Goal: Task Accomplishment & Management: Use online tool/utility

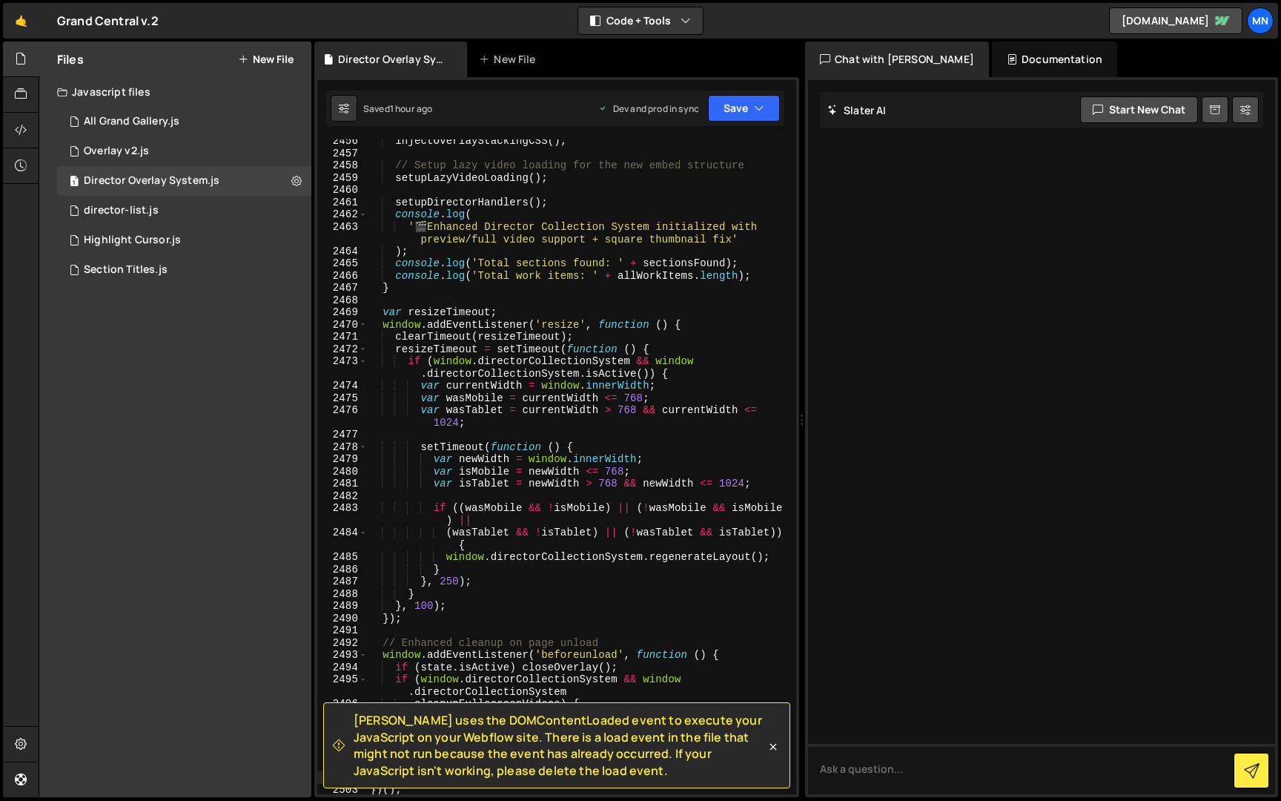
scroll to position [23637, 0]
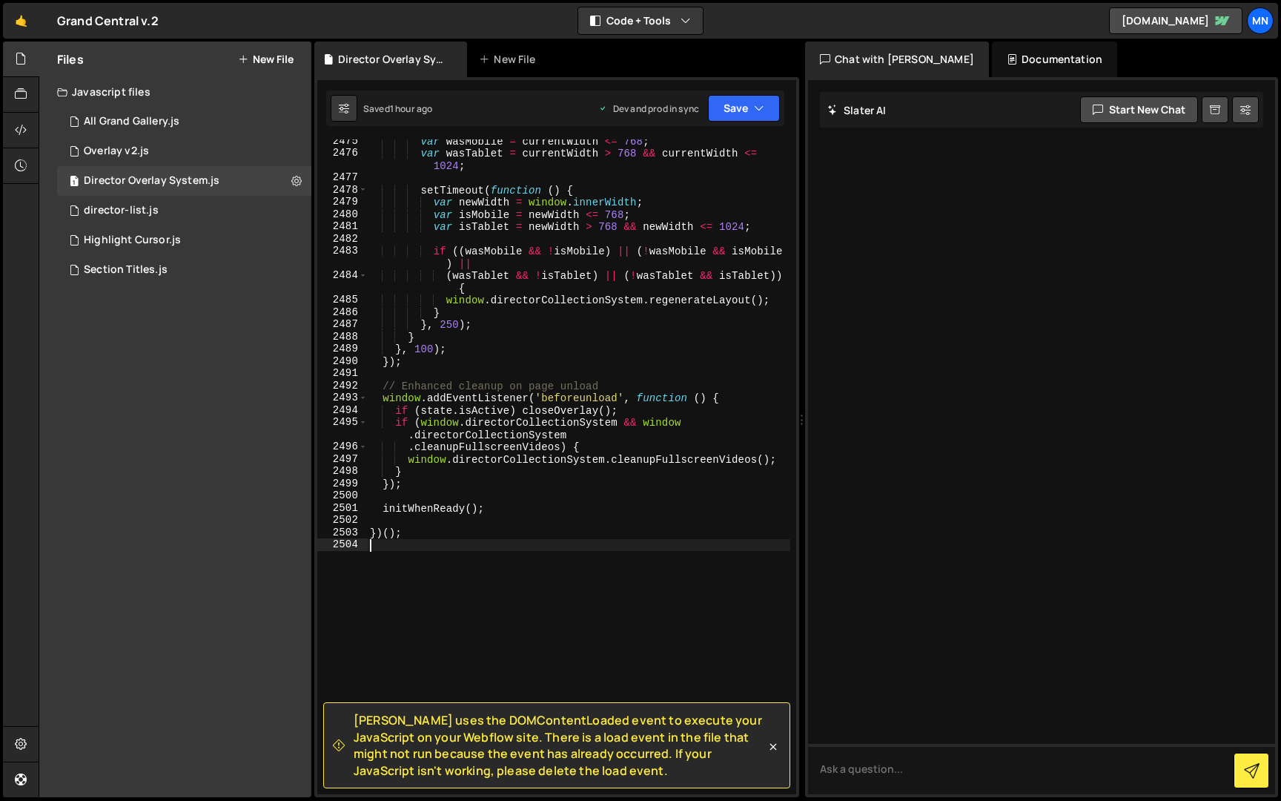
drag, startPoint x: 471, startPoint y: 613, endPoint x: 480, endPoint y: 614, distance: 8.9
click at [471, 609] on div "var wasMobile = currentWidth <= 768 ; var wasTablet = currentWidth > 768 && cur…" at bounding box center [578, 474] width 423 height 679
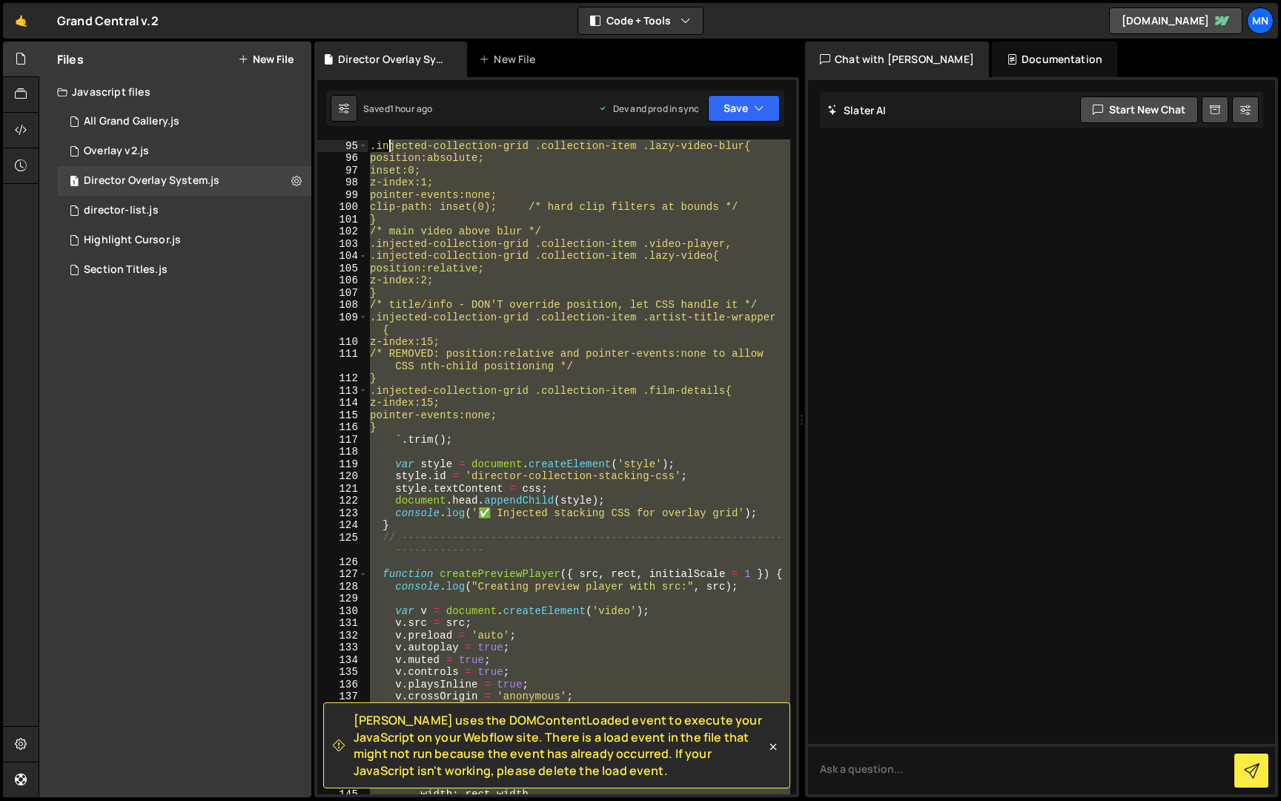
scroll to position [0, 0]
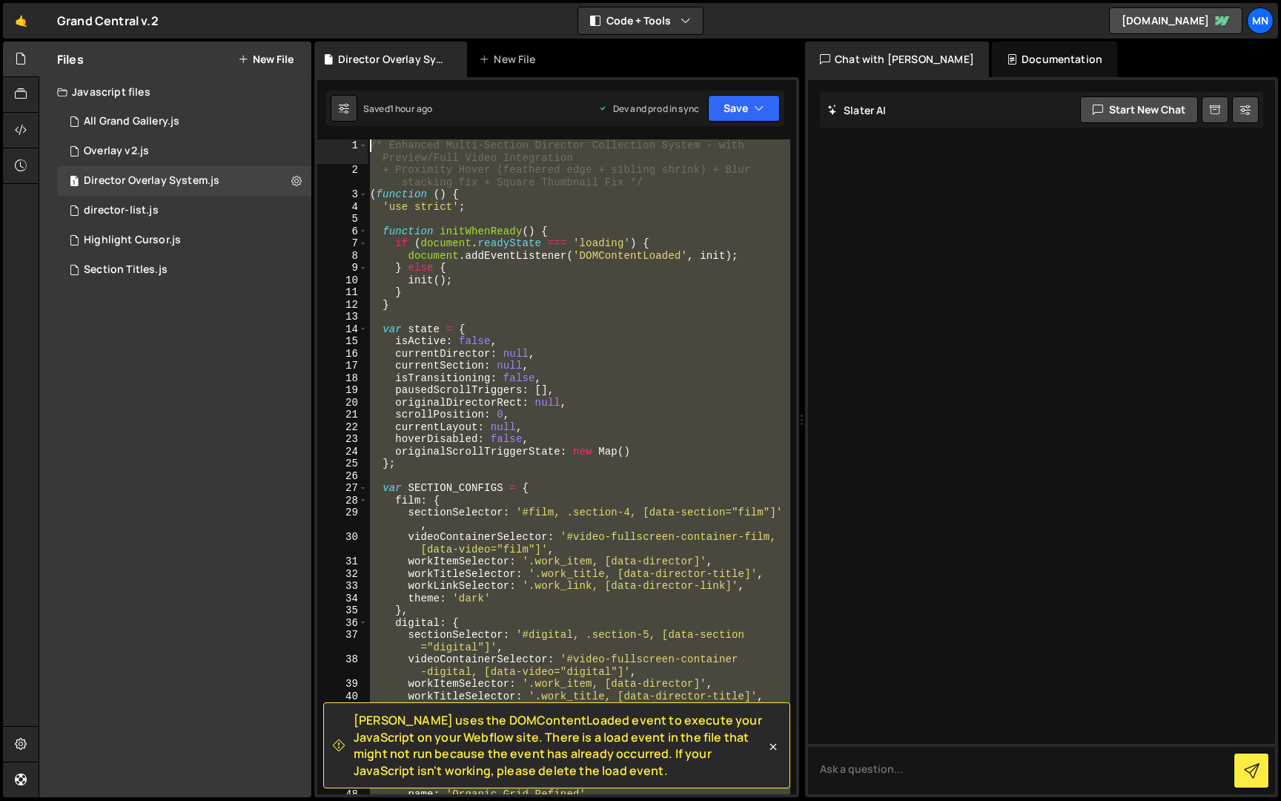
drag, startPoint x: 374, startPoint y: 551, endPoint x: 387, endPoint y: -27, distance: 578.4
click at [387, 0] on html "Projects [GEOGRAPHIC_DATA] Blog [GEOGRAPHIC_DATA] Projects Your Teams Invite te…" at bounding box center [640, 400] width 1281 height 801
paste textarea "})();"
type textarea "})();"
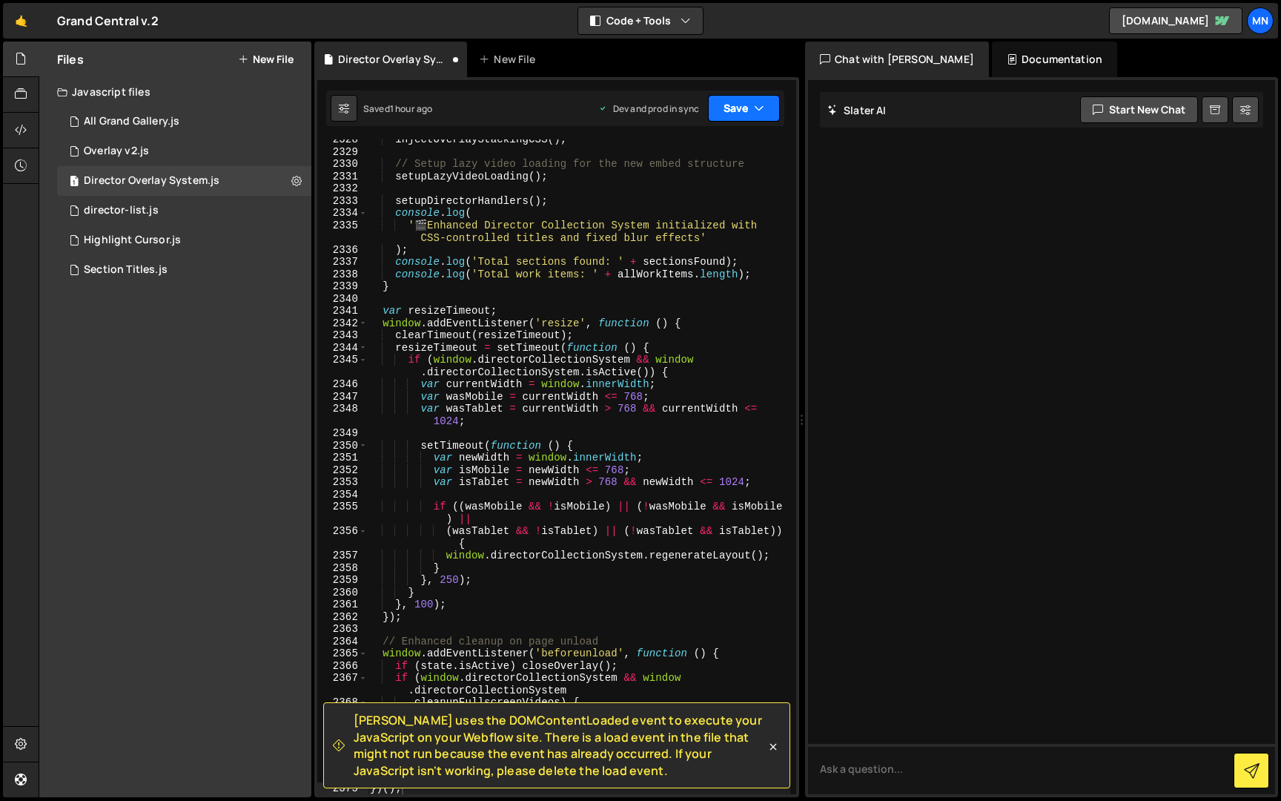
click at [741, 114] on button "Save" at bounding box center [744, 108] width 72 height 27
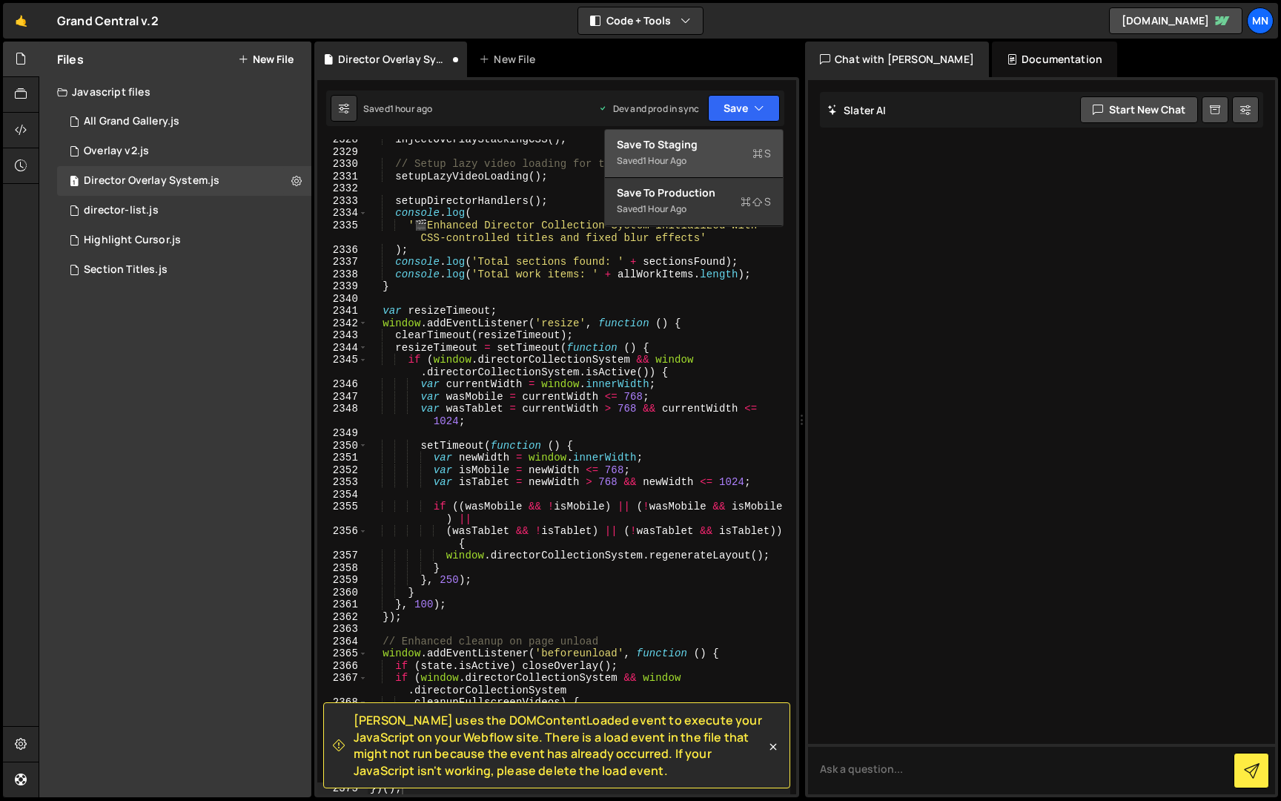
click at [709, 157] on div "Saved 1 hour ago" at bounding box center [694, 161] width 154 height 18
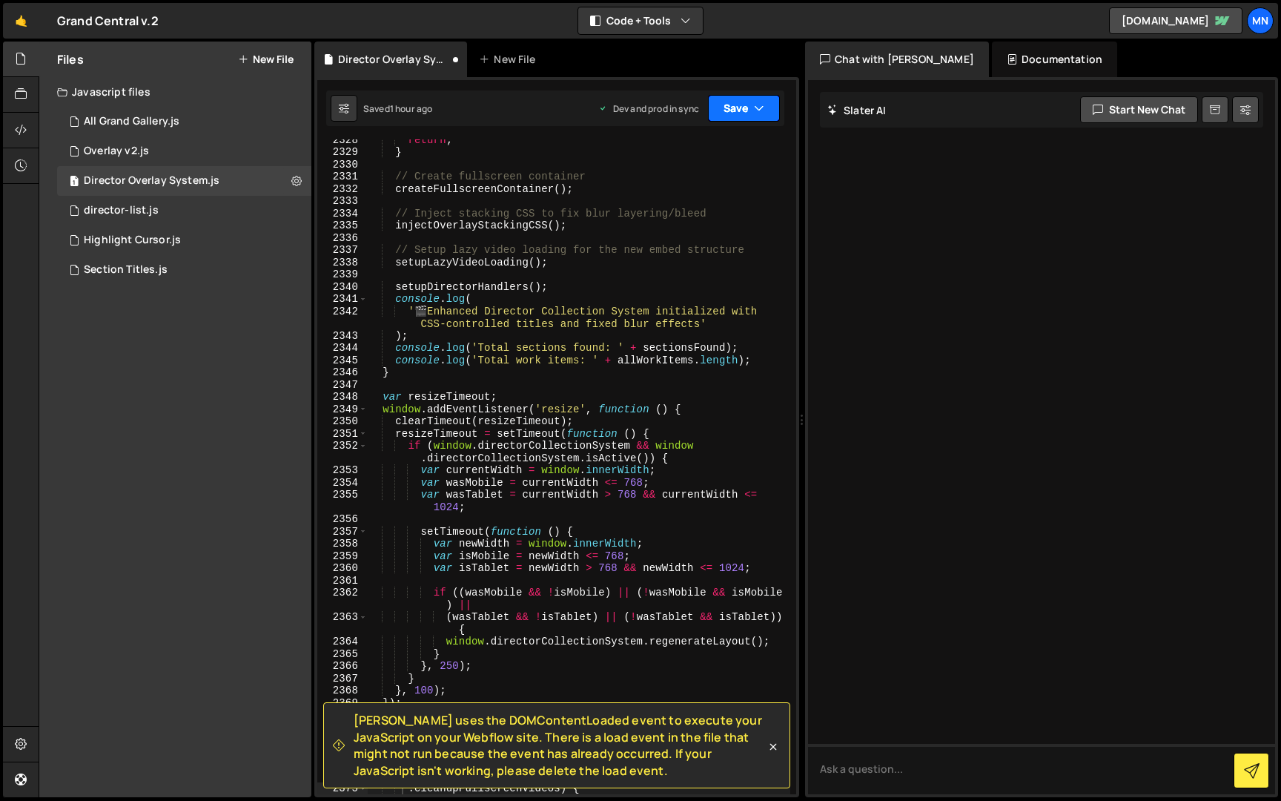
click at [748, 107] on button "Save" at bounding box center [744, 108] width 72 height 27
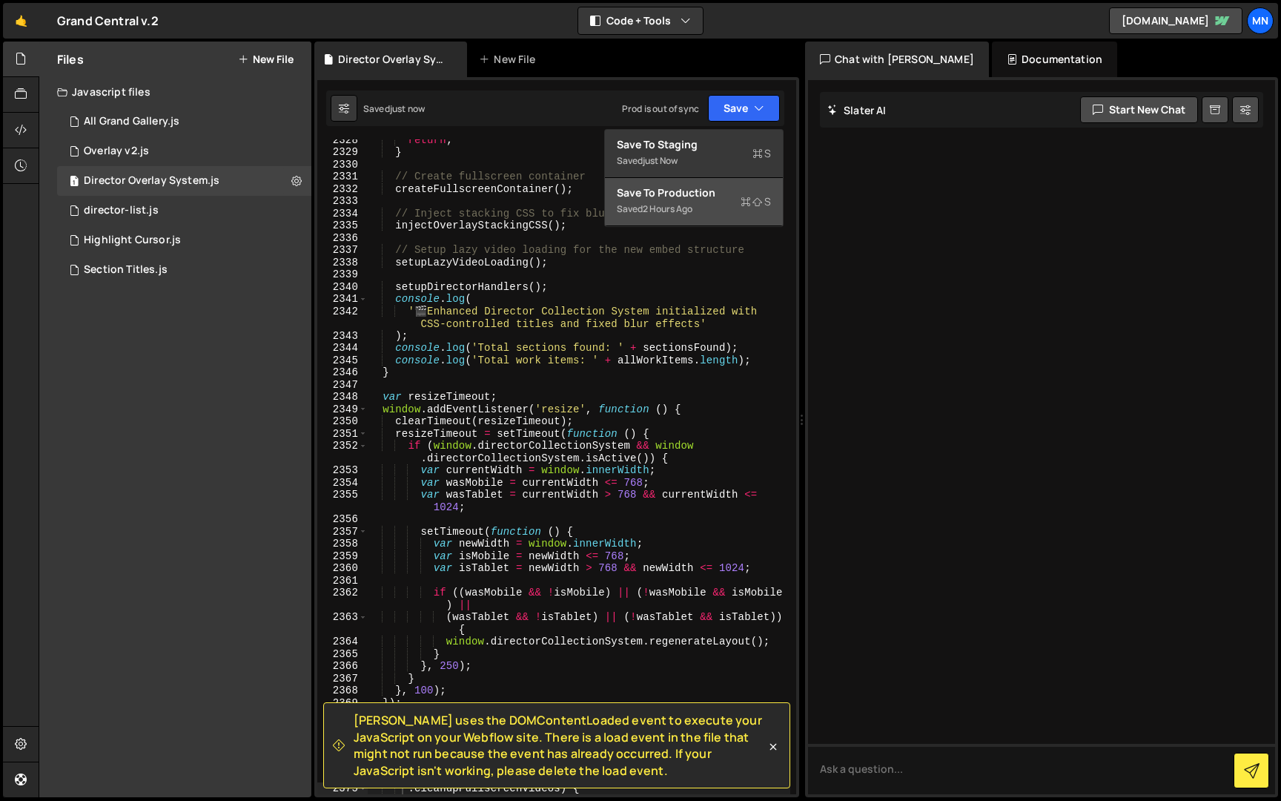
click at [716, 213] on div "Saved 2 hours ago" at bounding box center [694, 209] width 154 height 18
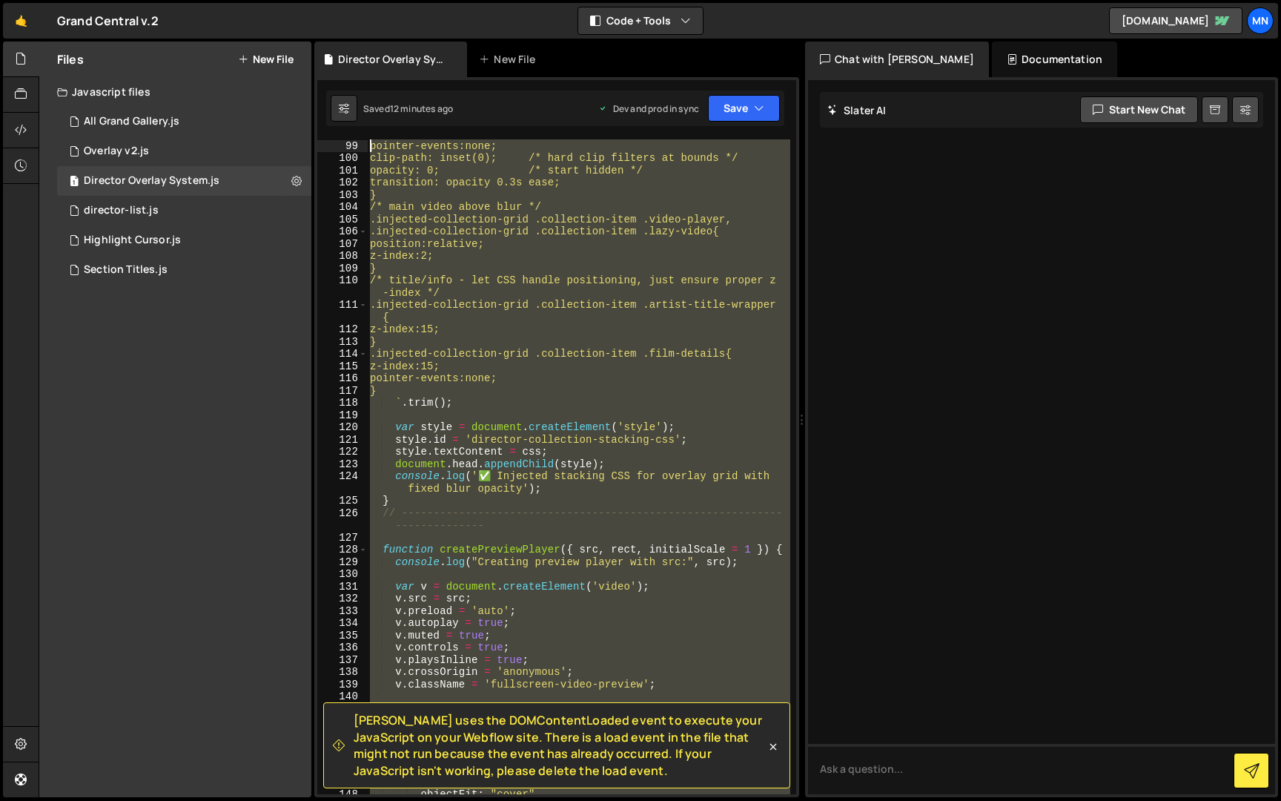
scroll to position [0, 0]
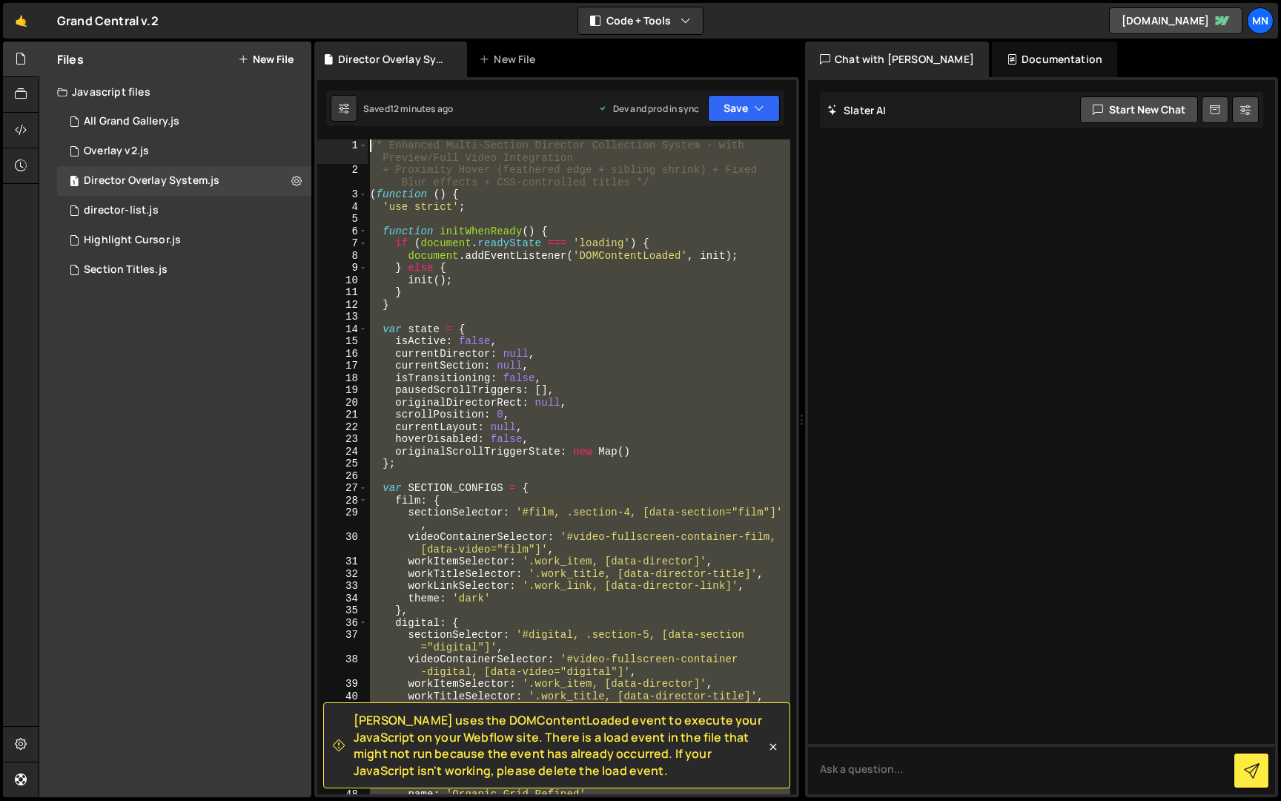
drag, startPoint x: 393, startPoint y: 572, endPoint x: 334, endPoint y: -27, distance: 601.9
click at [334, 0] on html "Projects [GEOGRAPHIC_DATA] Blog [GEOGRAPHIC_DATA] Projects Your Teams Invite te…" at bounding box center [640, 400] width 1281 height 801
paste textarea "})();"
type textarea "})();"
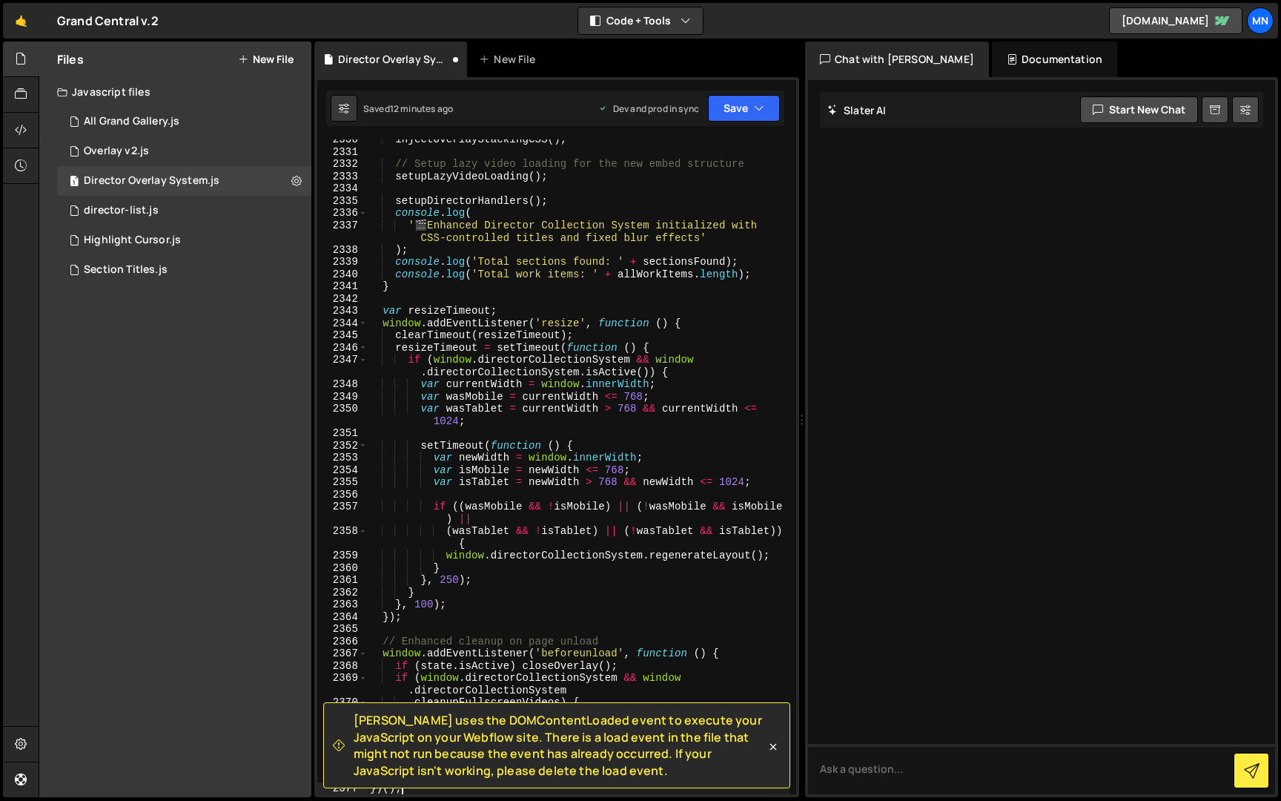
scroll to position [23637, 0]
click at [732, 112] on button "Save" at bounding box center [744, 108] width 72 height 27
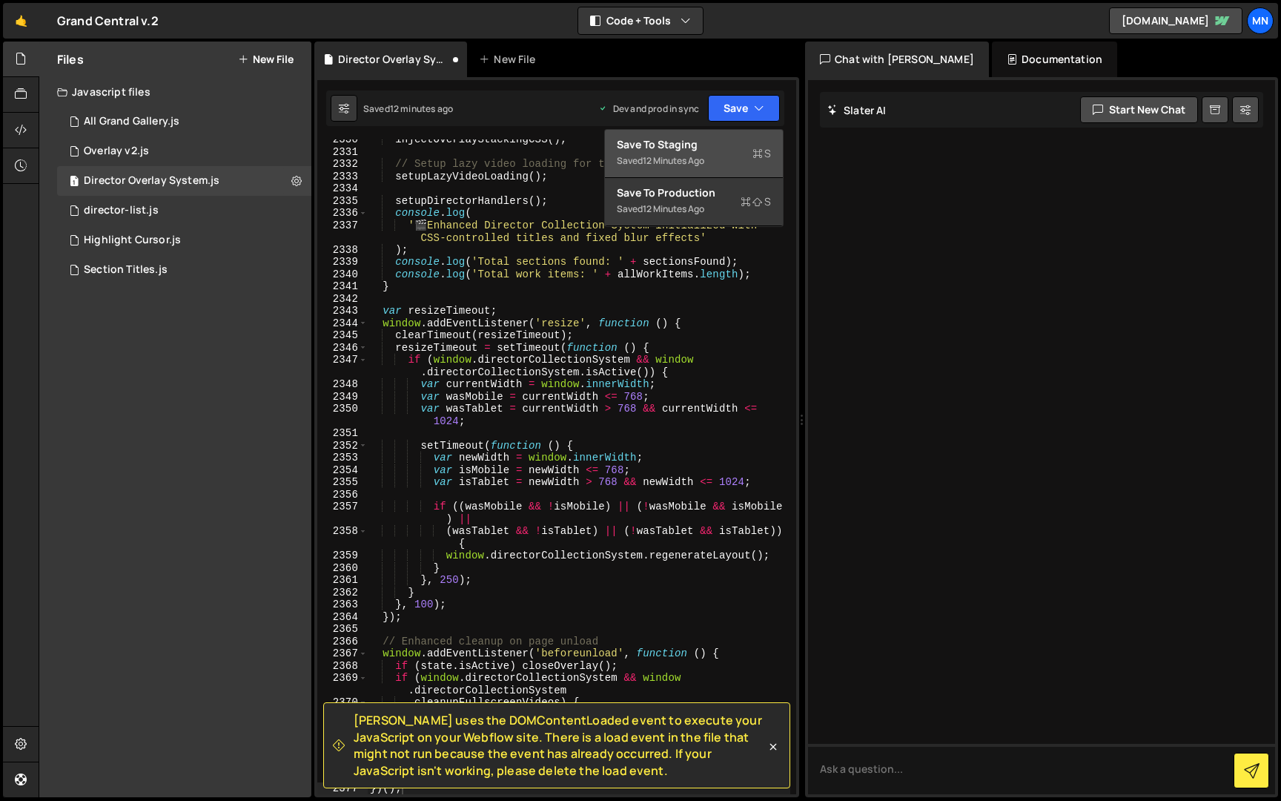
drag, startPoint x: 692, startPoint y: 153, endPoint x: 736, endPoint y: 130, distance: 50.1
click at [693, 153] on div "Saved 12 minutes ago" at bounding box center [694, 161] width 154 height 18
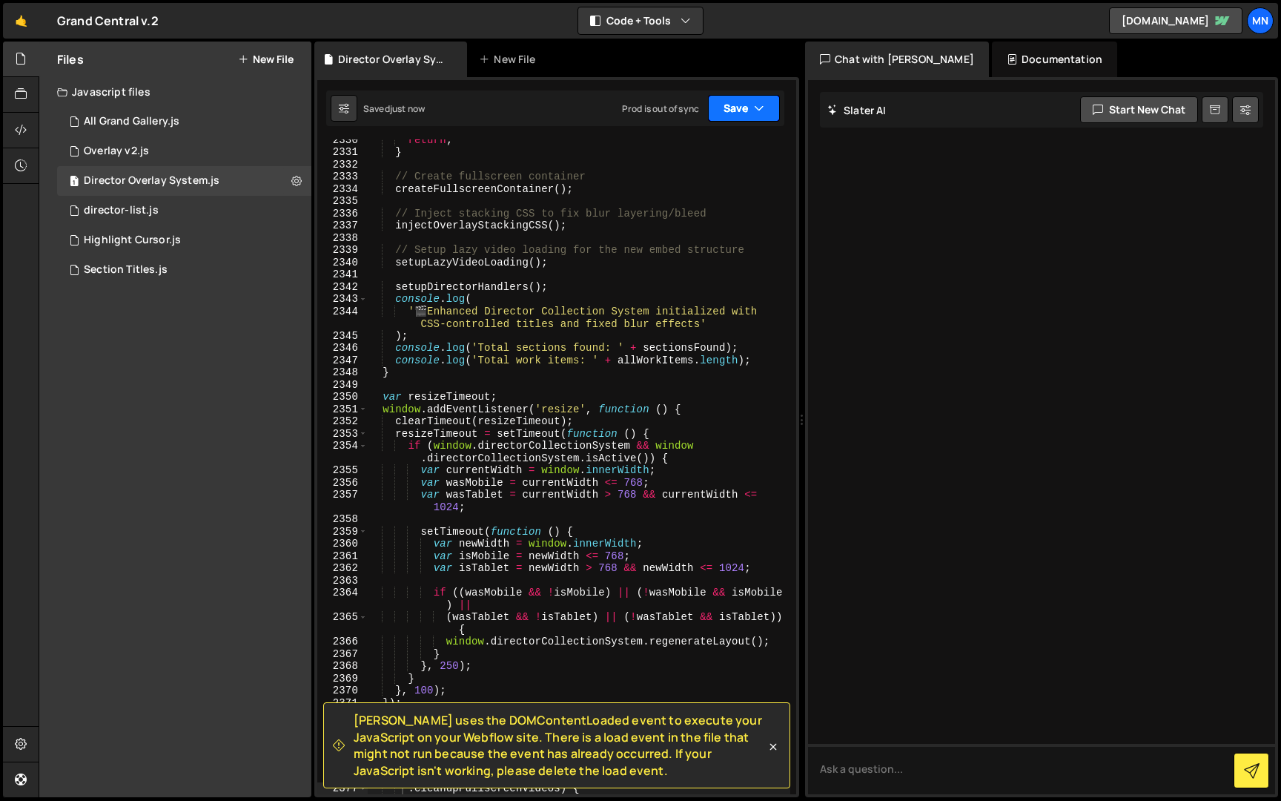
click at [745, 114] on button "Save" at bounding box center [744, 108] width 72 height 27
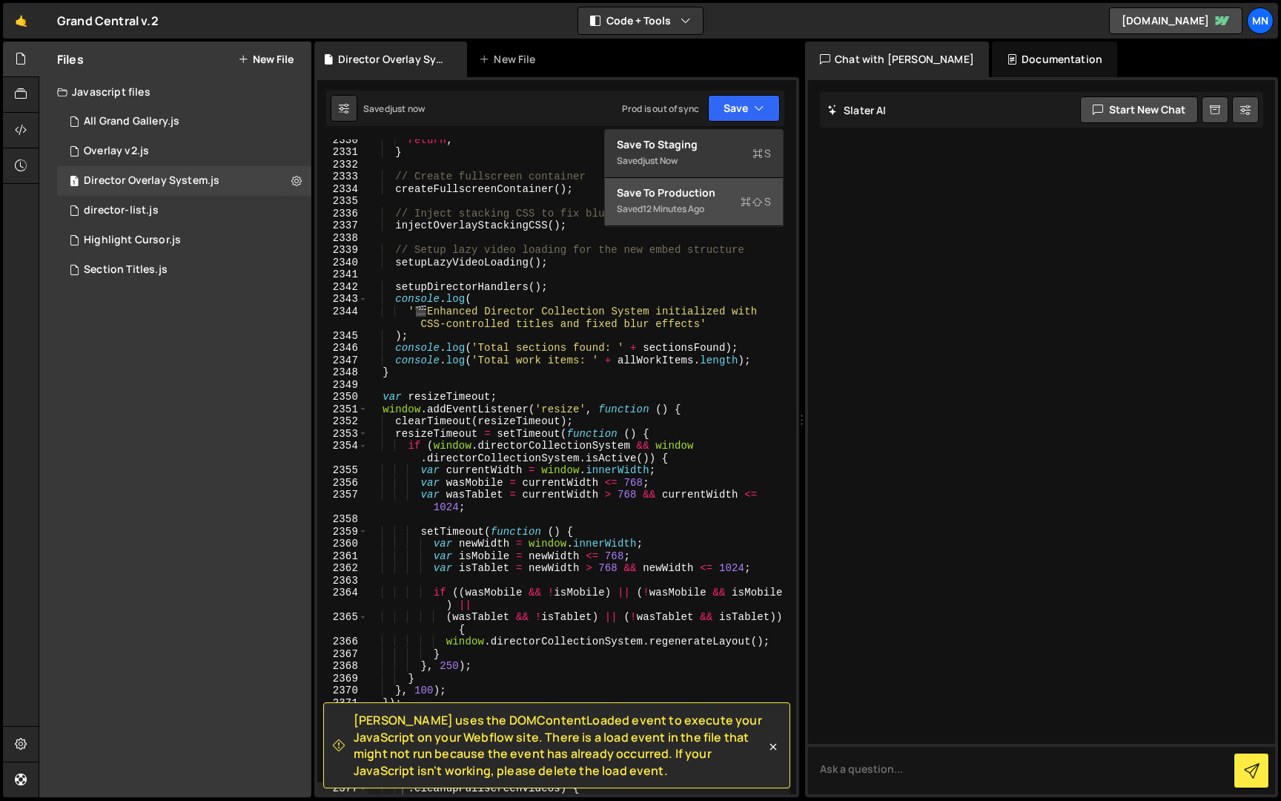
click at [701, 221] on button "Save to Production S Saved 12 minutes ago" at bounding box center [694, 202] width 178 height 48
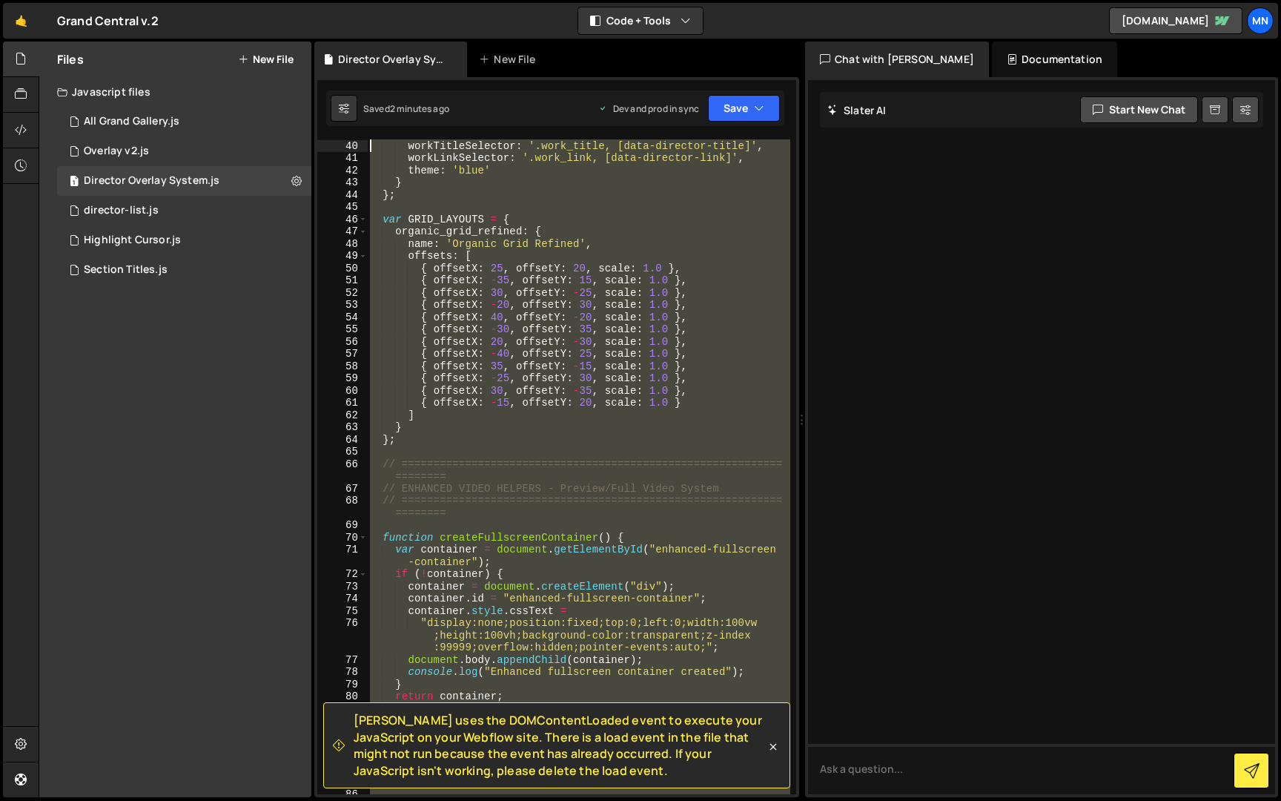
scroll to position [0, 0]
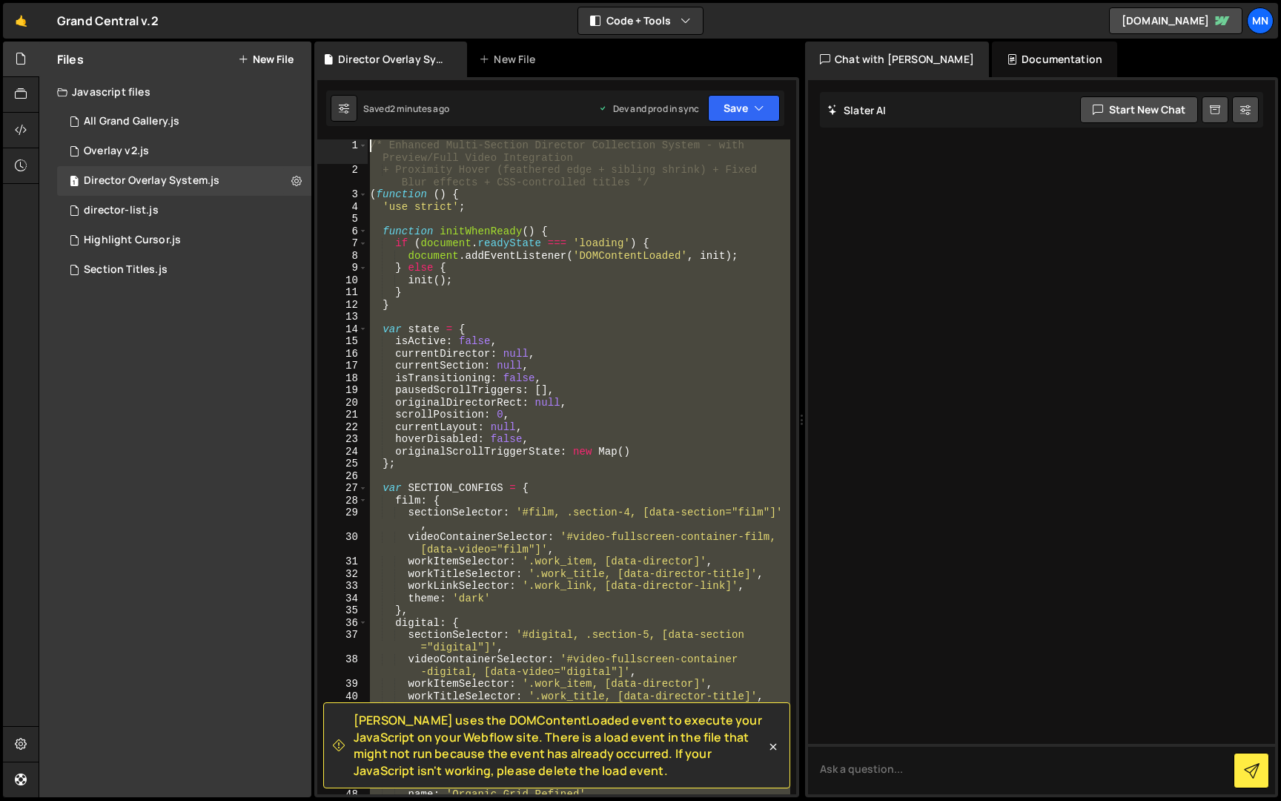
drag, startPoint x: 411, startPoint y: 555, endPoint x: 303, endPoint y: -27, distance: 592.6
click at [303, 0] on html "Projects [GEOGRAPHIC_DATA] Blog [GEOGRAPHIC_DATA] Projects Your Teams Invite te…" at bounding box center [640, 400] width 1281 height 801
paste textarea "})();"
type textarea "})();"
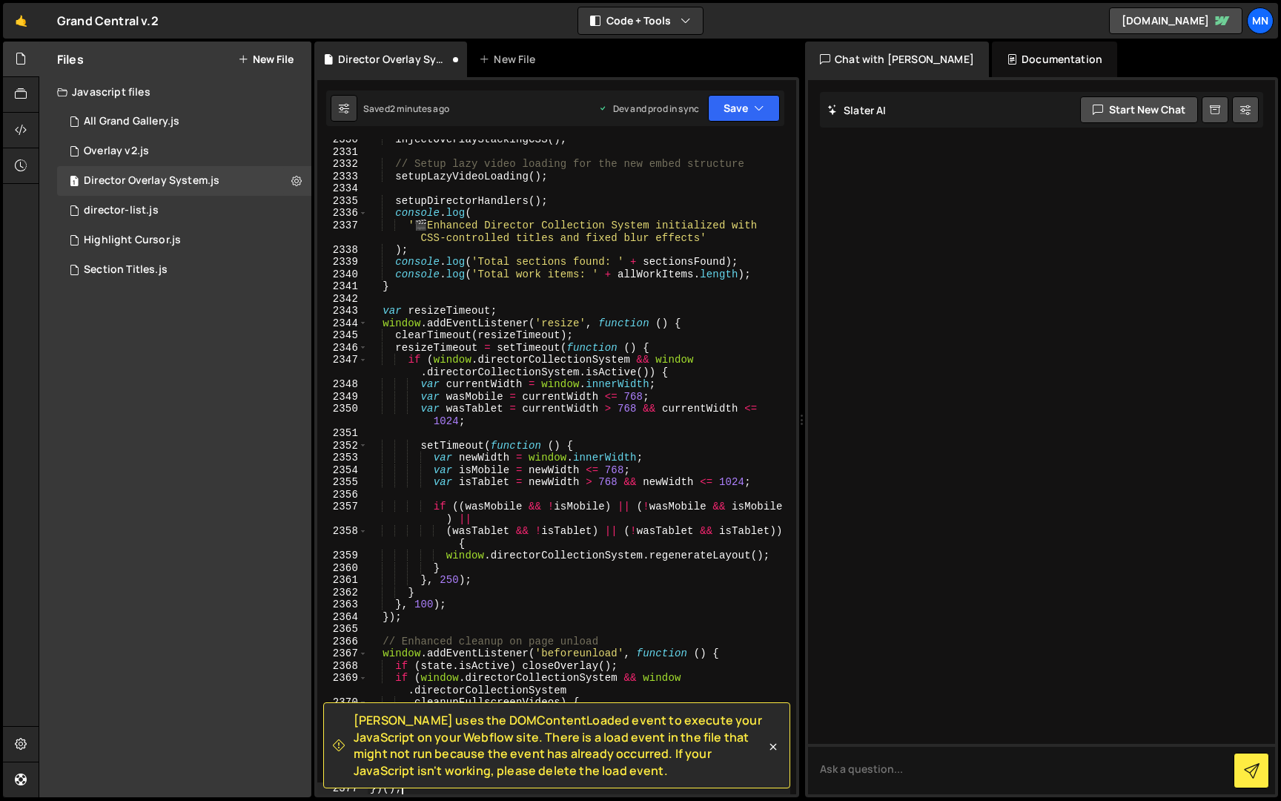
scroll to position [23637, 0]
click at [749, 106] on button "Save" at bounding box center [744, 108] width 72 height 27
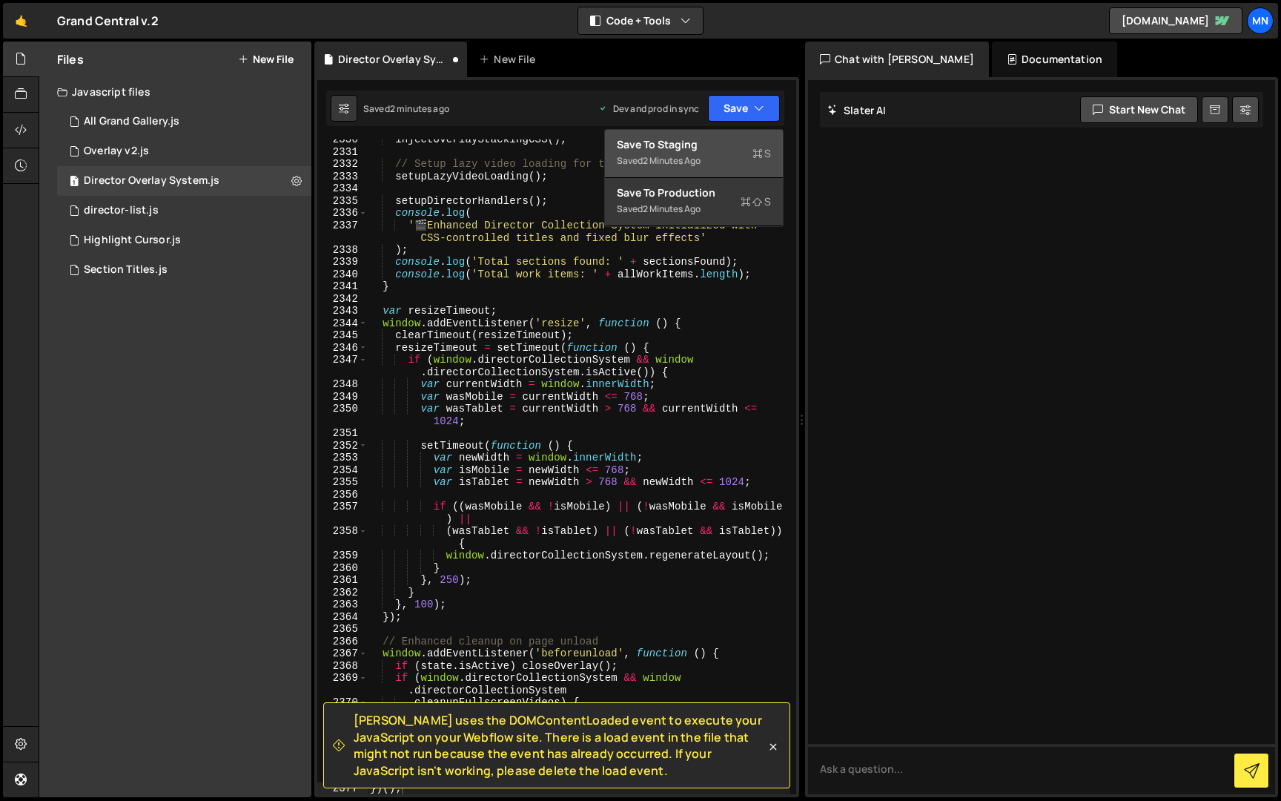
click at [712, 157] on div "Saved 2 minutes ago" at bounding box center [694, 161] width 154 height 18
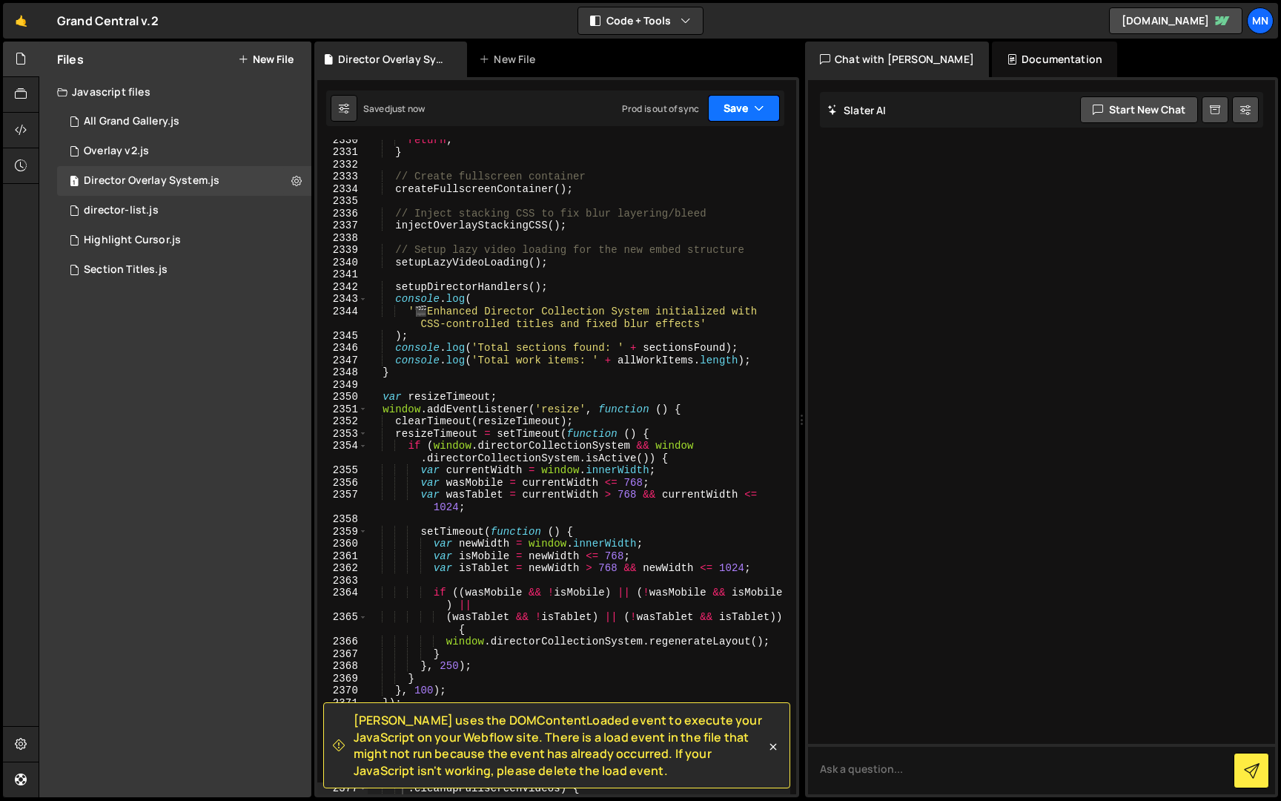
click at [759, 103] on icon "button" at bounding box center [759, 108] width 10 height 15
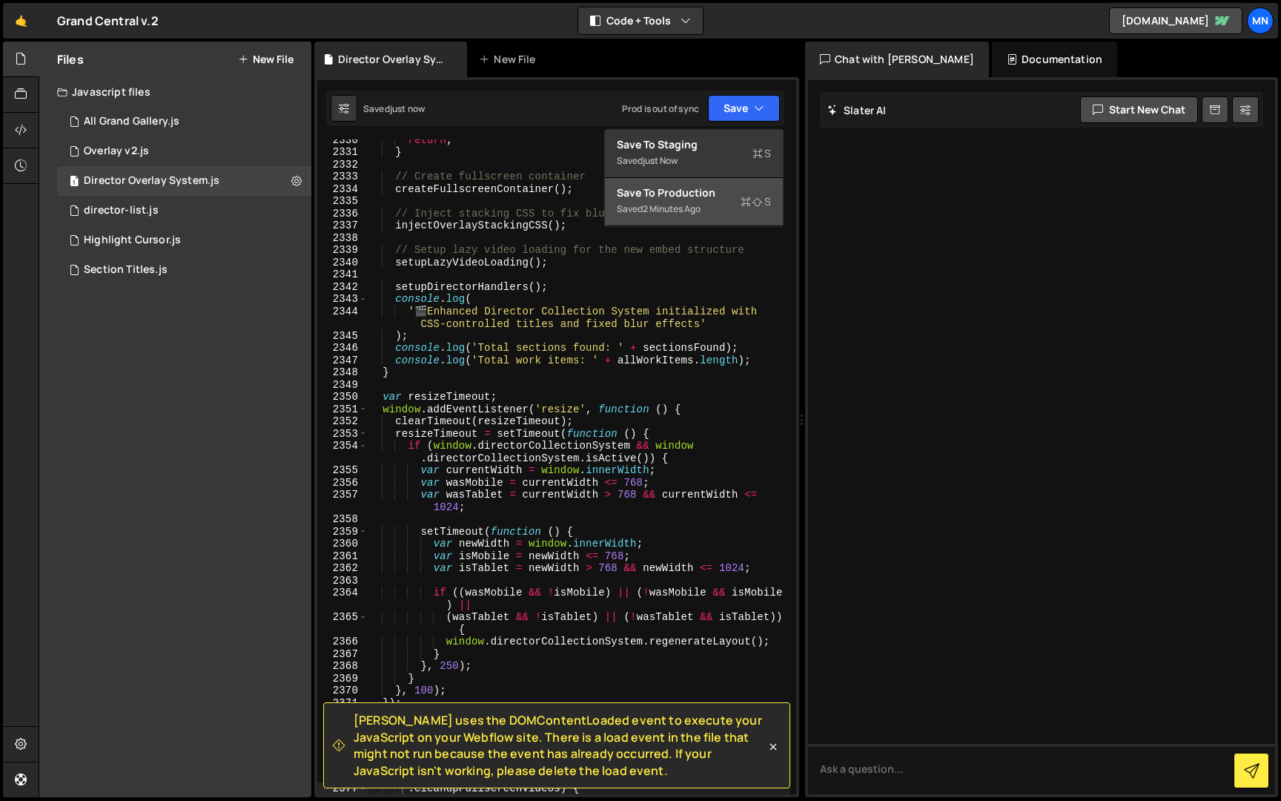
click at [719, 211] on div "Saved 2 minutes ago" at bounding box center [694, 209] width 154 height 18
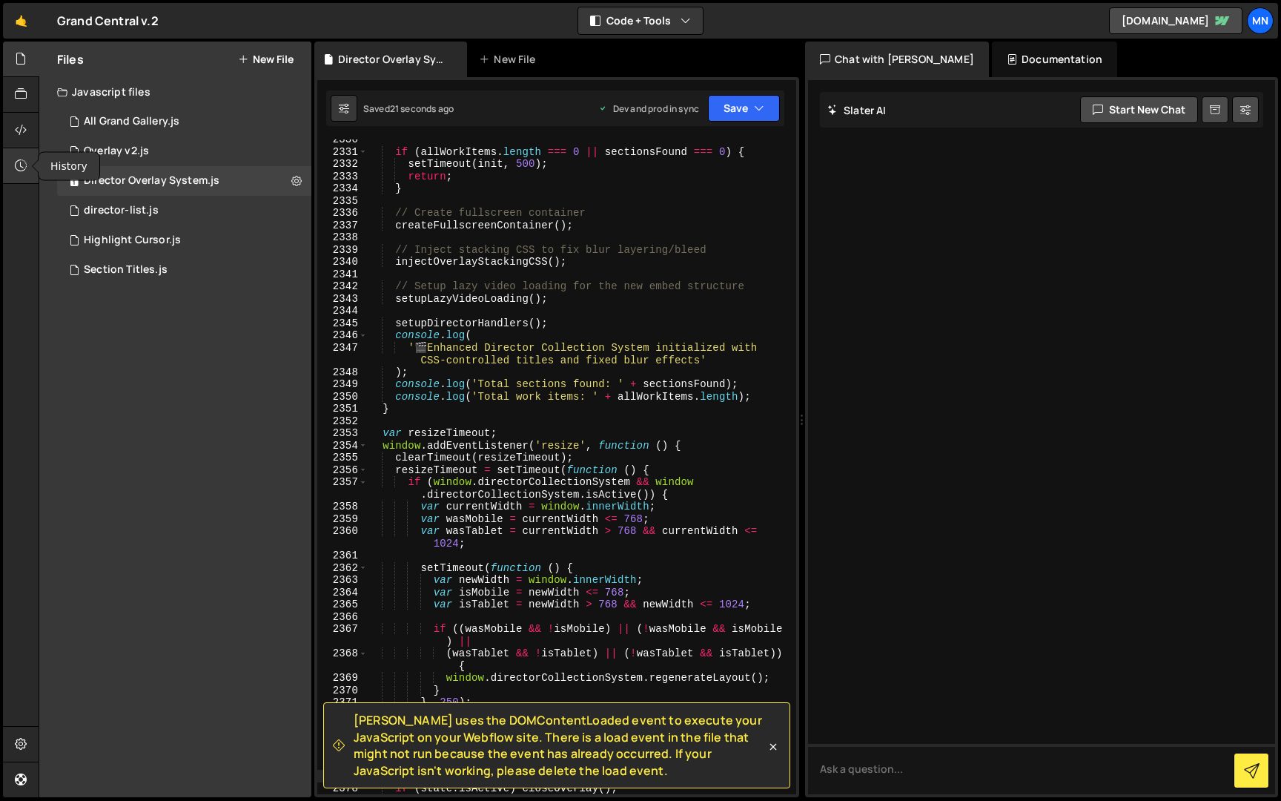
click at [20, 163] on icon at bounding box center [21, 165] width 12 height 16
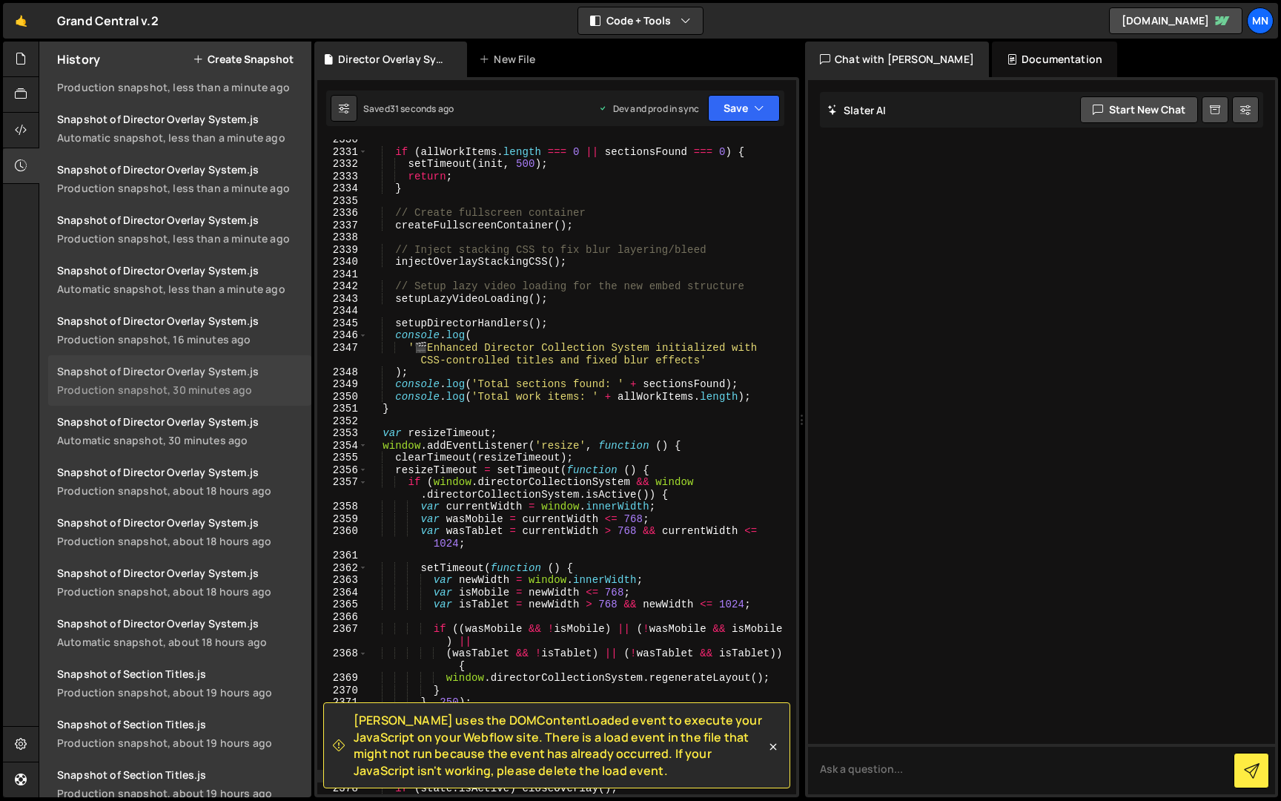
scroll to position [183, 0]
click at [201, 429] on div "Snapshot of Director Overlay System.js" at bounding box center [179, 424] width 245 height 14
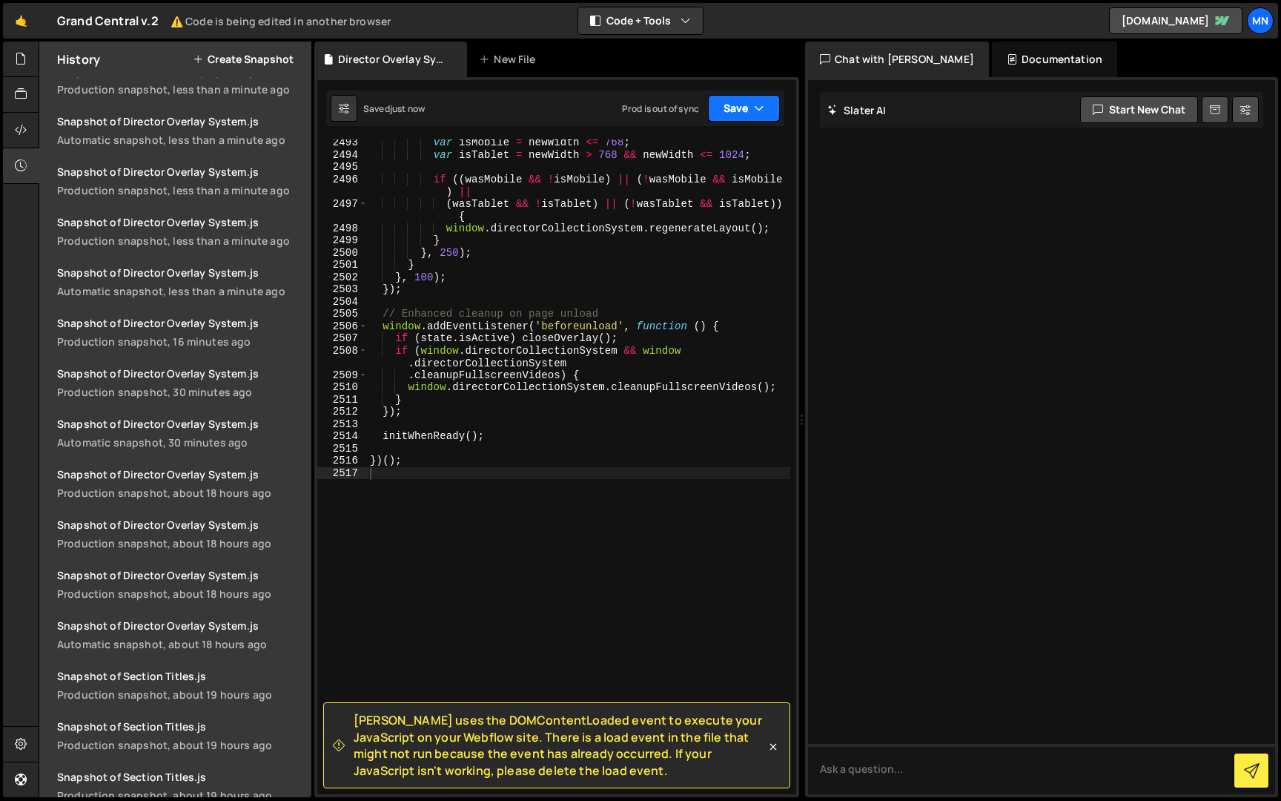
drag, startPoint x: 752, startPoint y: 102, endPoint x: 758, endPoint y: 108, distance: 7.9
click at [752, 102] on button "Save" at bounding box center [744, 108] width 72 height 27
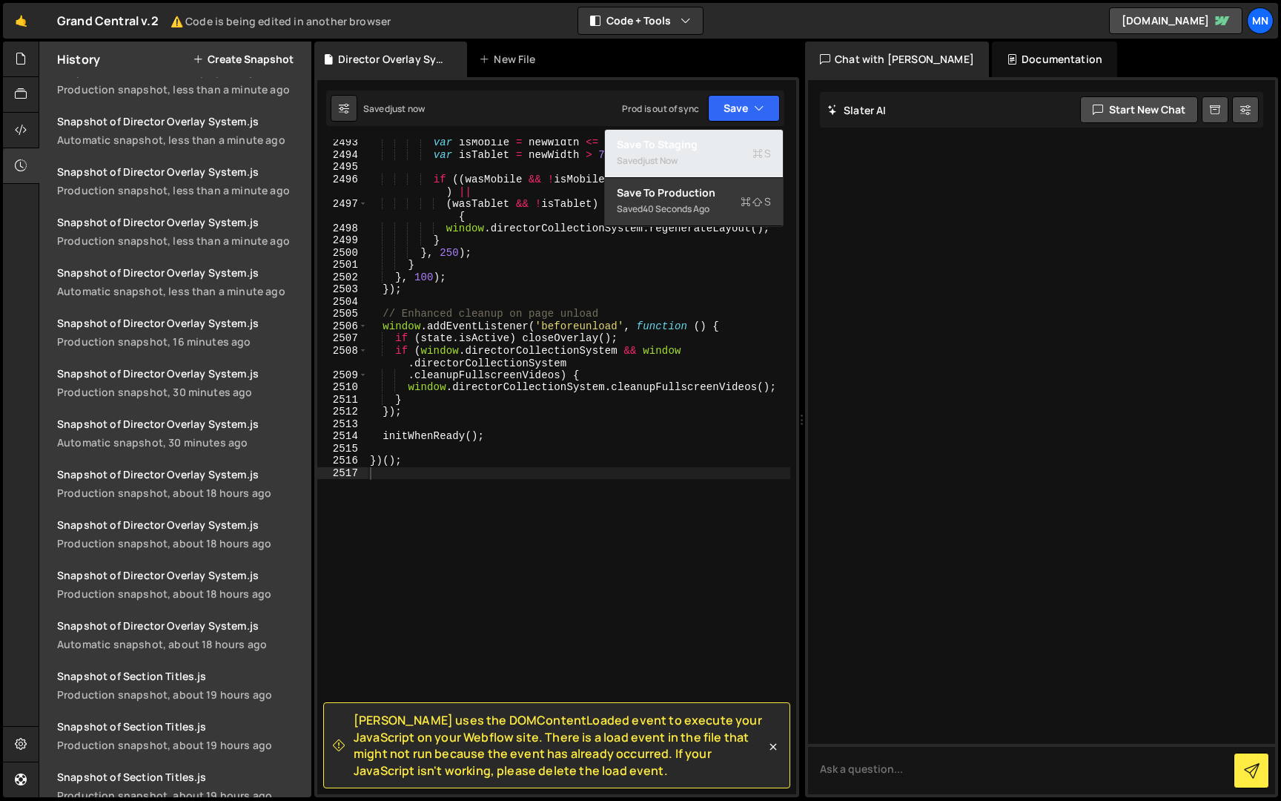
drag, startPoint x: 721, startPoint y: 156, endPoint x: 748, endPoint y: 140, distance: 31.3
click at [721, 156] on div "Saved just now" at bounding box center [694, 161] width 154 height 18
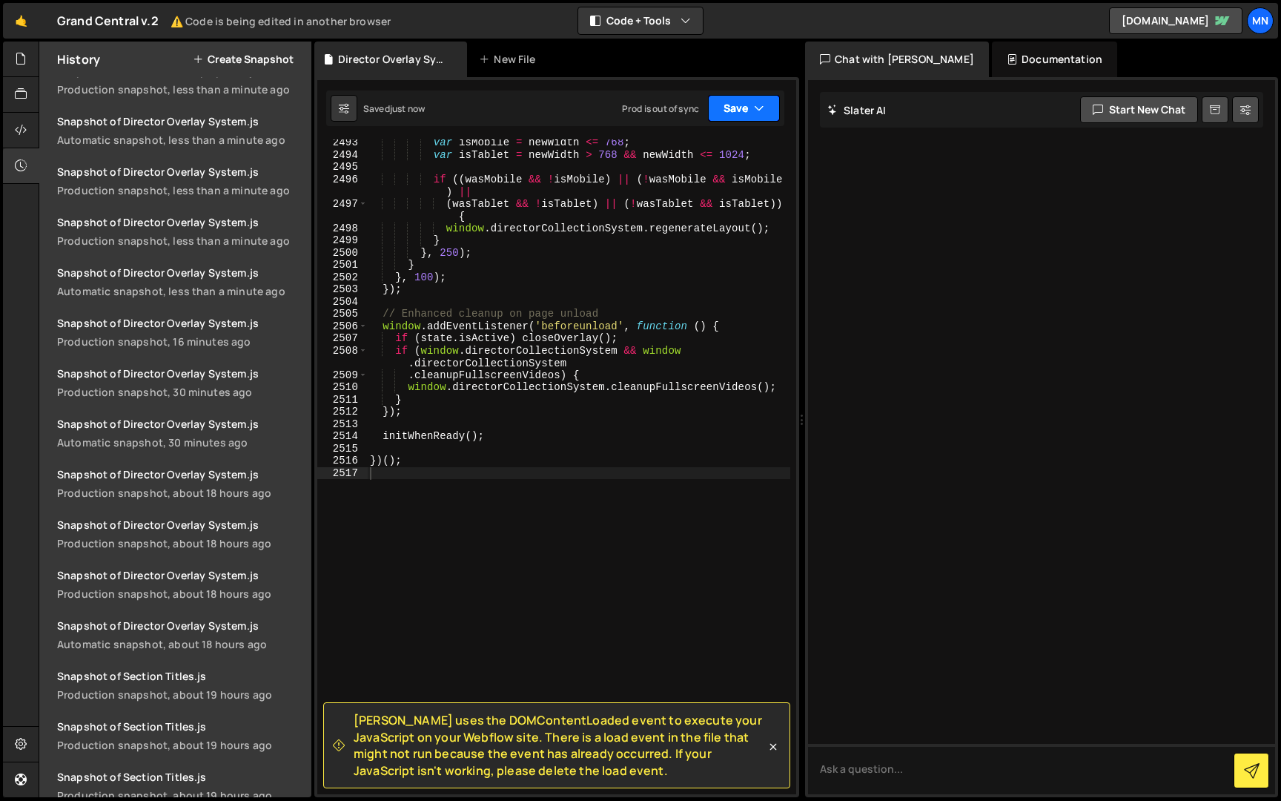
drag, startPoint x: 758, startPoint y: 114, endPoint x: 764, endPoint y: 140, distance: 26.8
click at [758, 114] on icon "button" at bounding box center [759, 108] width 10 height 15
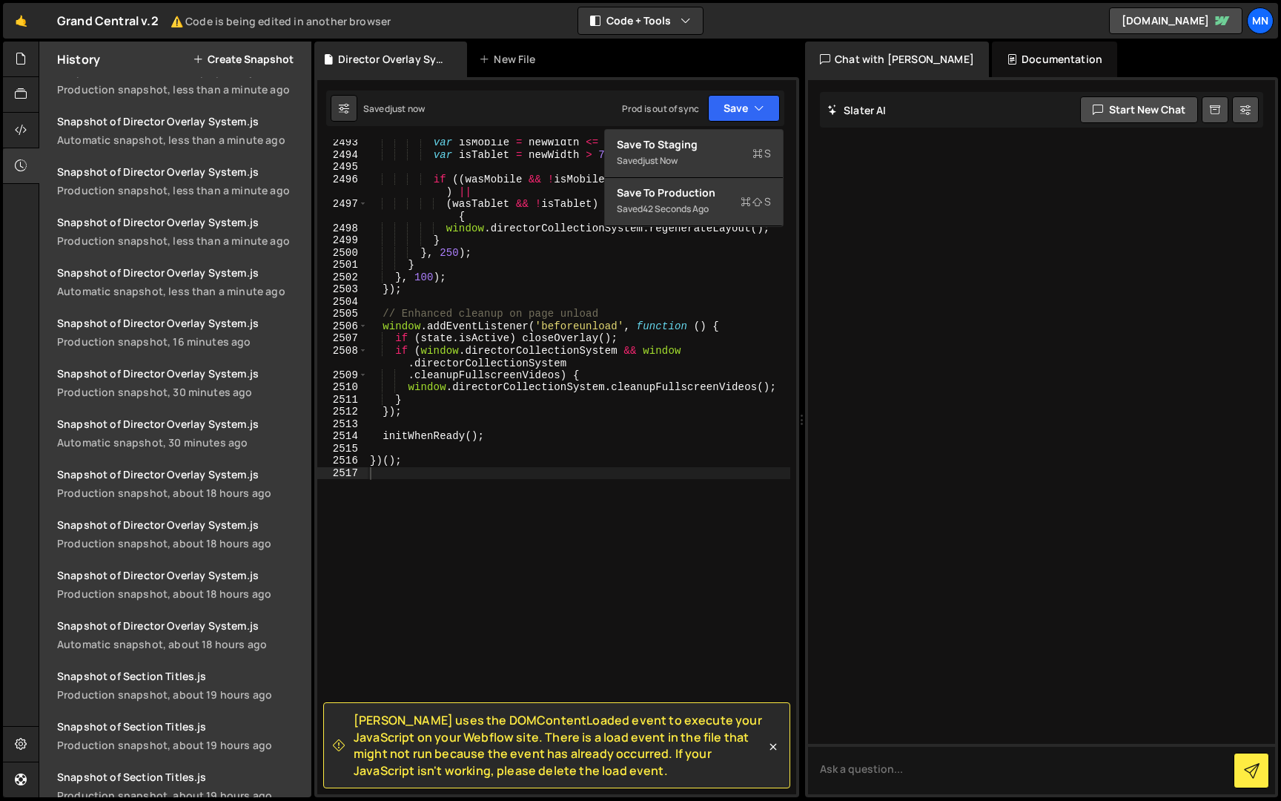
click at [724, 226] on div "Save to Staging S Saved just now Save to Production S Saved 42 seconds ago Save…" at bounding box center [693, 178] width 179 height 98
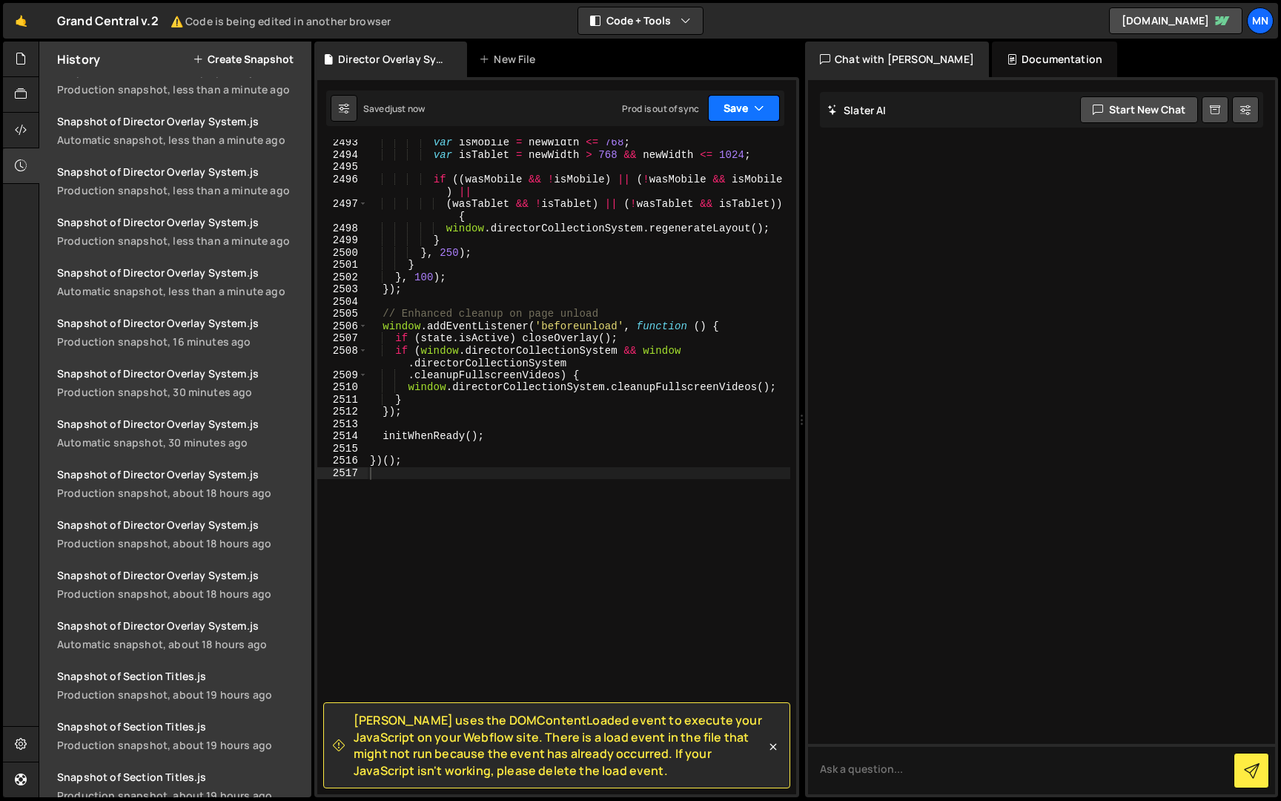
click at [746, 108] on button "Save" at bounding box center [744, 108] width 72 height 27
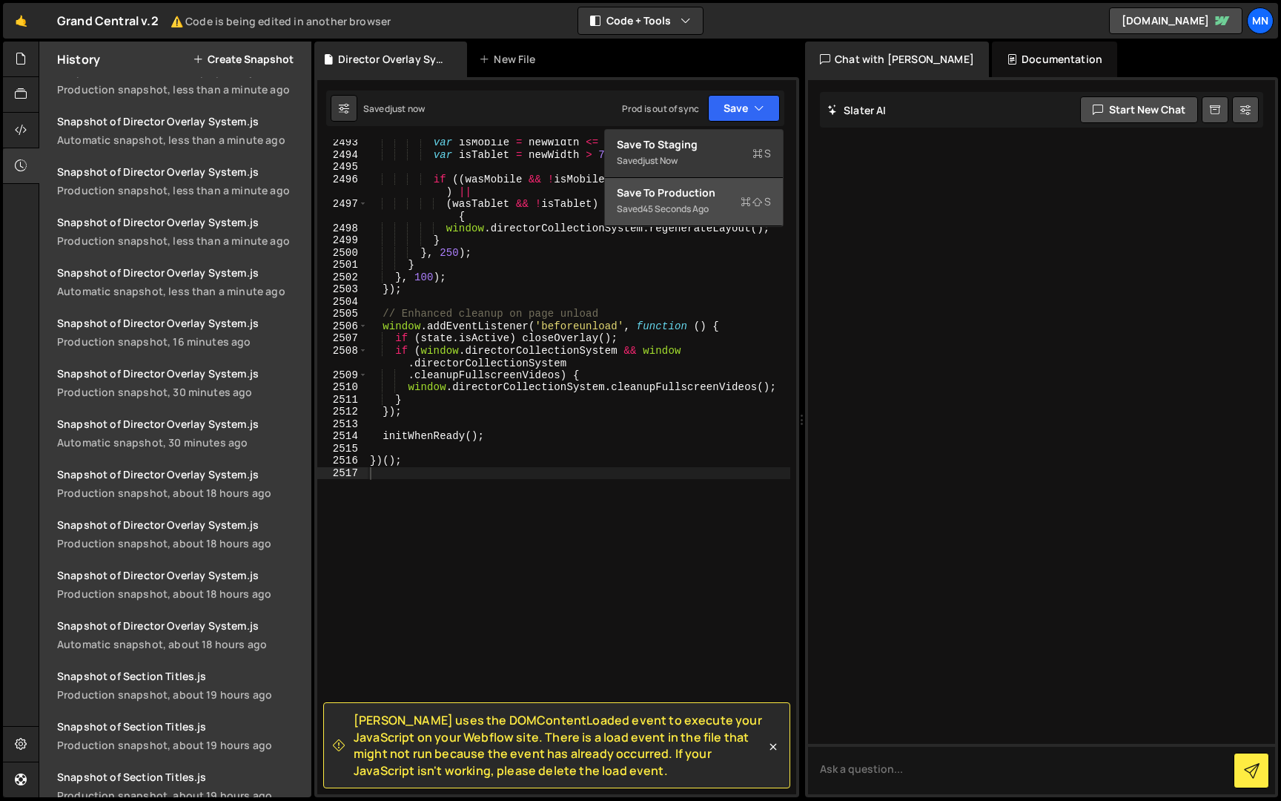
click at [693, 202] on div "45 seconds ago" at bounding box center [676, 208] width 66 height 13
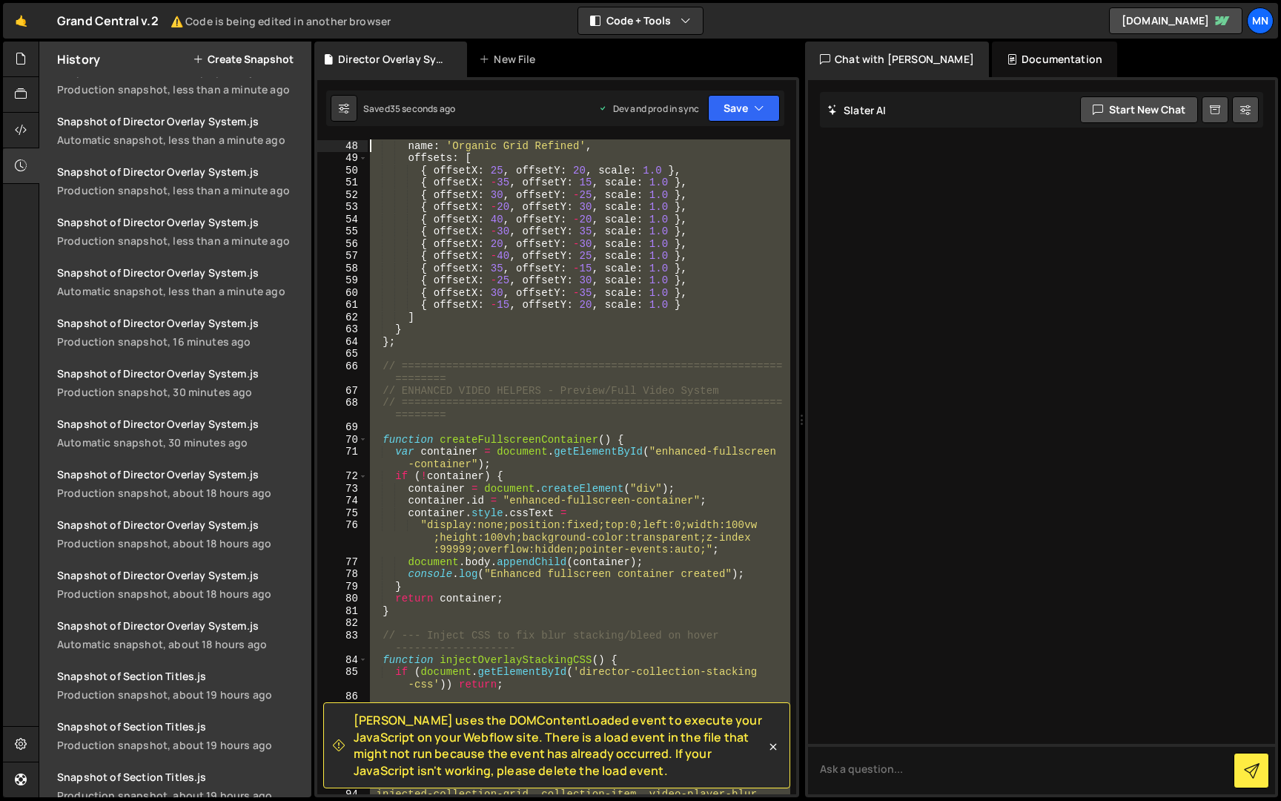
scroll to position [0, 0]
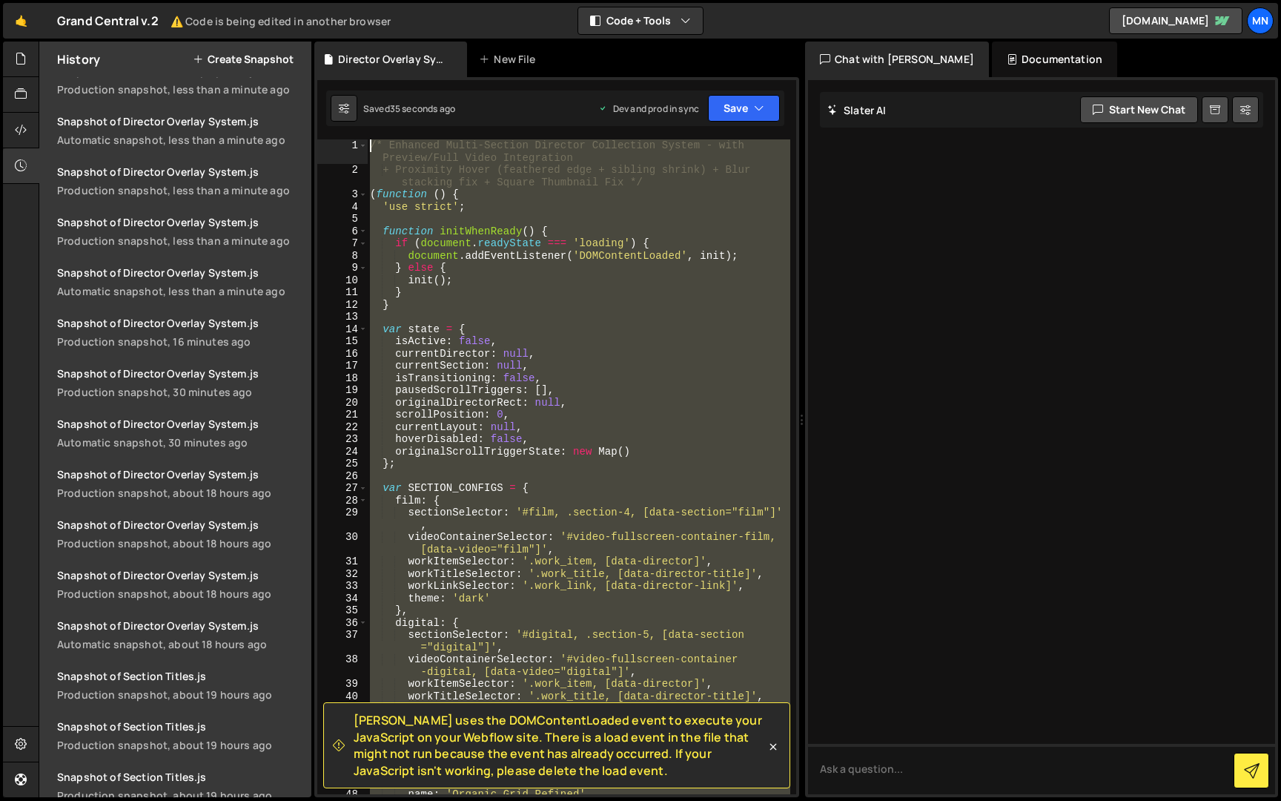
drag, startPoint x: 400, startPoint y: 536, endPoint x: 240, endPoint y: -27, distance: 585.5
click at [240, 0] on html "Projects [GEOGRAPHIC_DATA] Blog [GEOGRAPHIC_DATA] Projects Your Teams Invite te…" at bounding box center [640, 400] width 1281 height 801
type textarea "/* Enhanced Multi-Section Director Collection System - with Preview/Full Video …"
click at [21, 96] on icon at bounding box center [21, 94] width 12 height 16
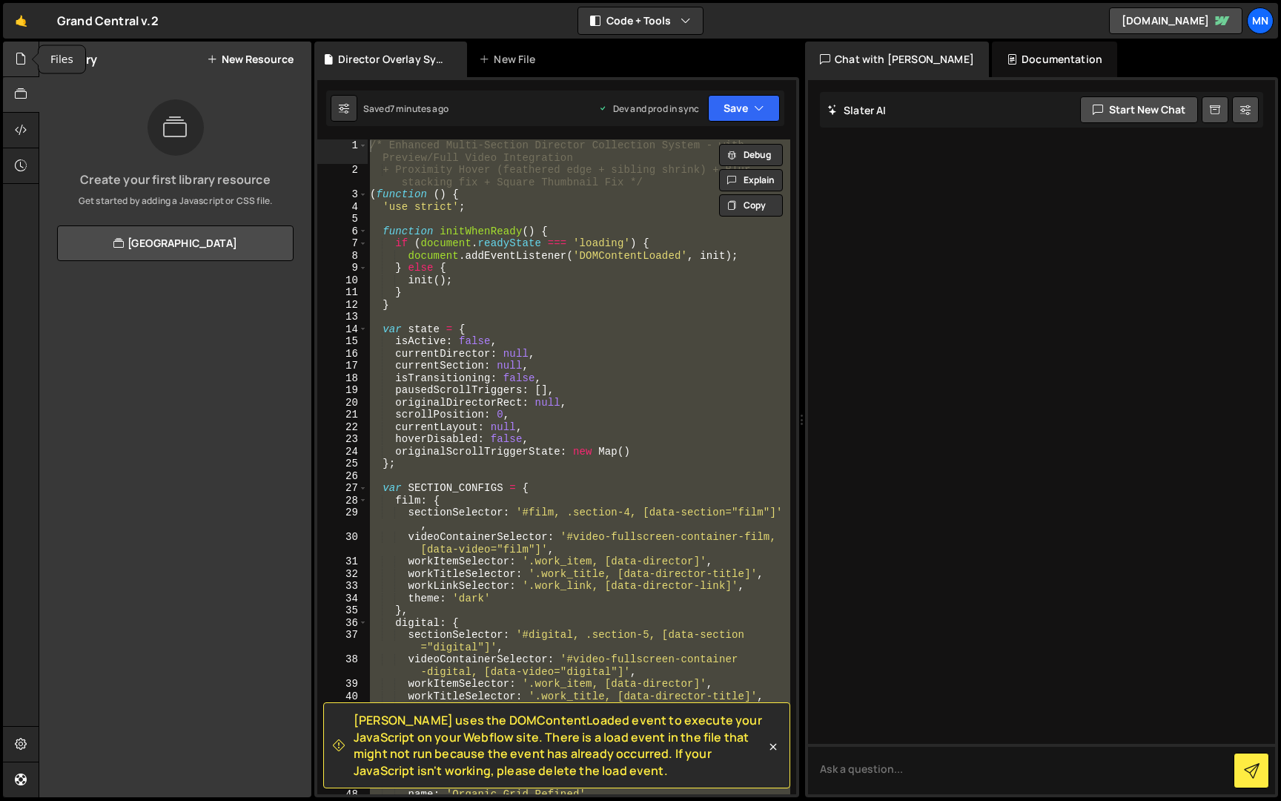
click at [19, 68] on div at bounding box center [21, 60] width 36 height 36
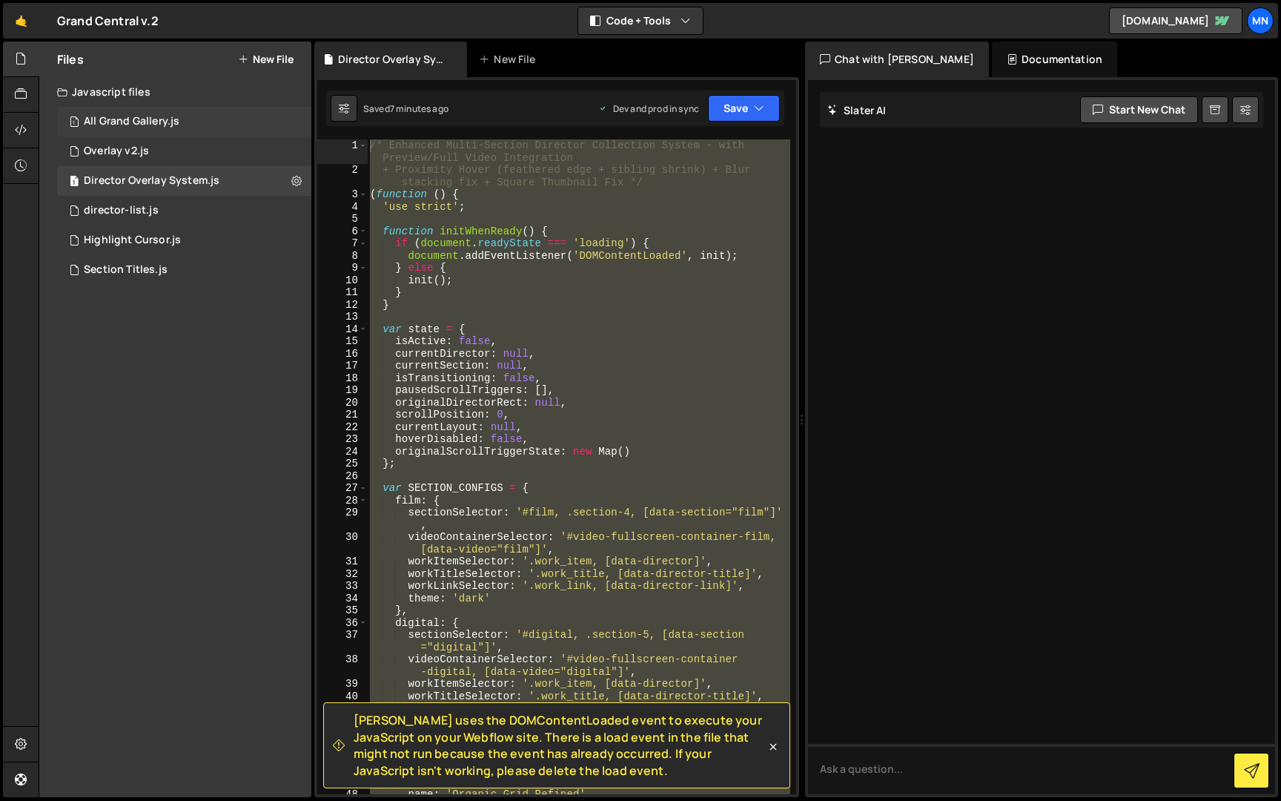
click at [112, 123] on div "All Grand Gallery.js" at bounding box center [132, 121] width 96 height 13
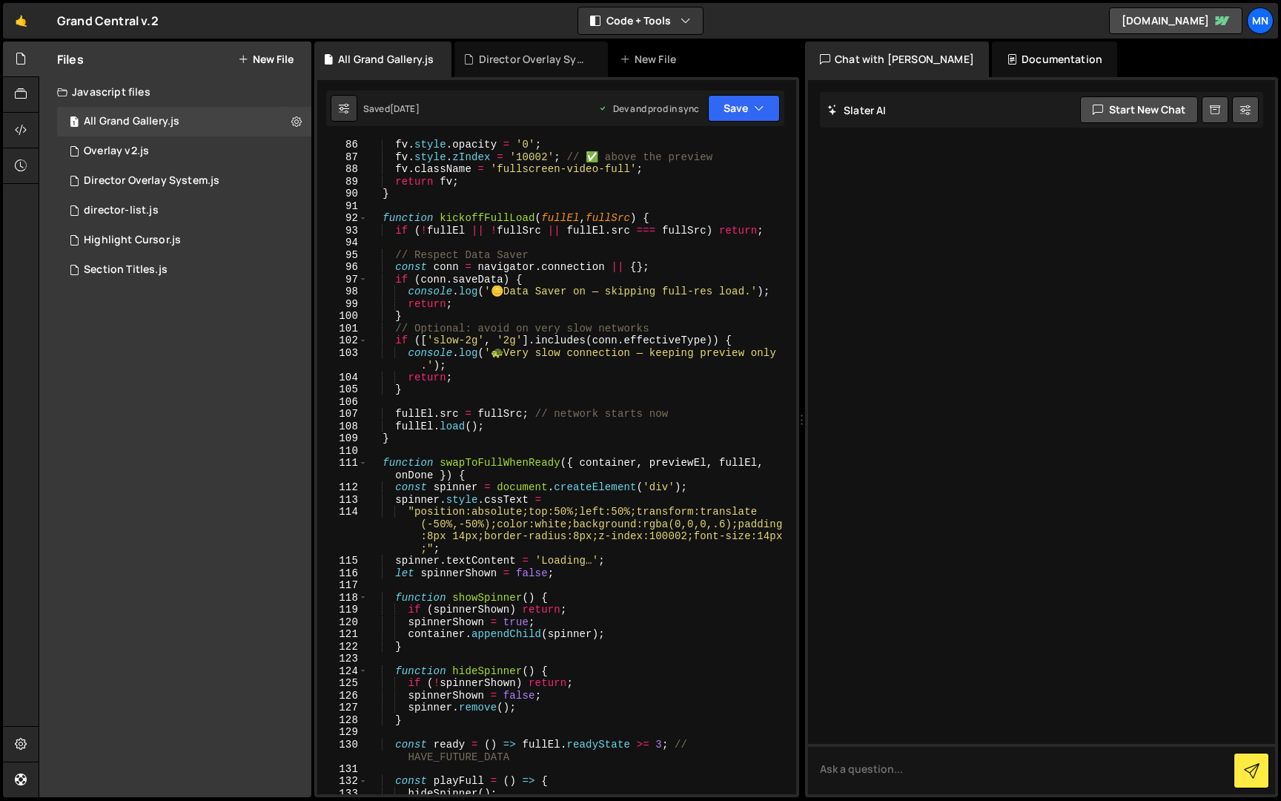
scroll to position [1473, 0]
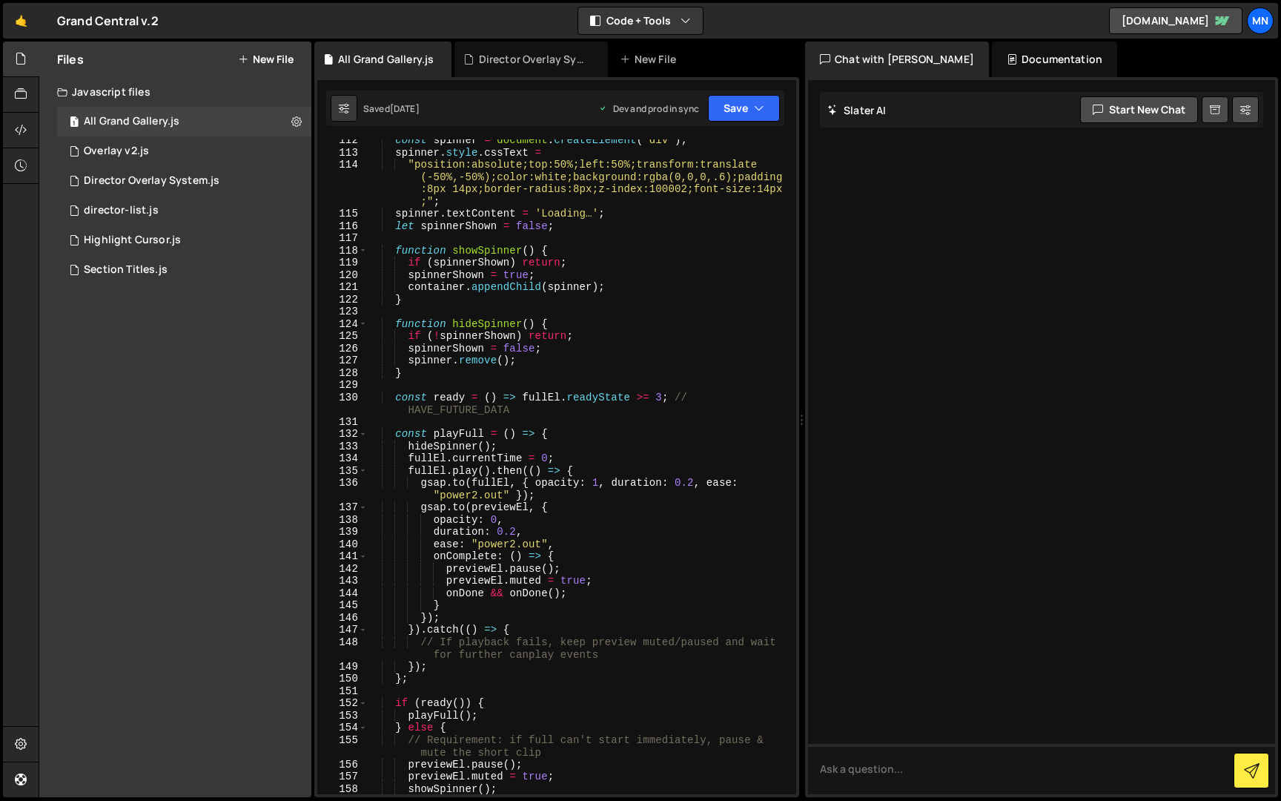
drag, startPoint x: 796, startPoint y: 213, endPoint x: 799, endPoint y: 691, distance: 477.4
click at [801, 790] on div "Files New File Javascript files 1 All Grand Gallery.js 0 0 Overlay v2.js 0 1 Di…" at bounding box center [660, 420] width 1242 height 756
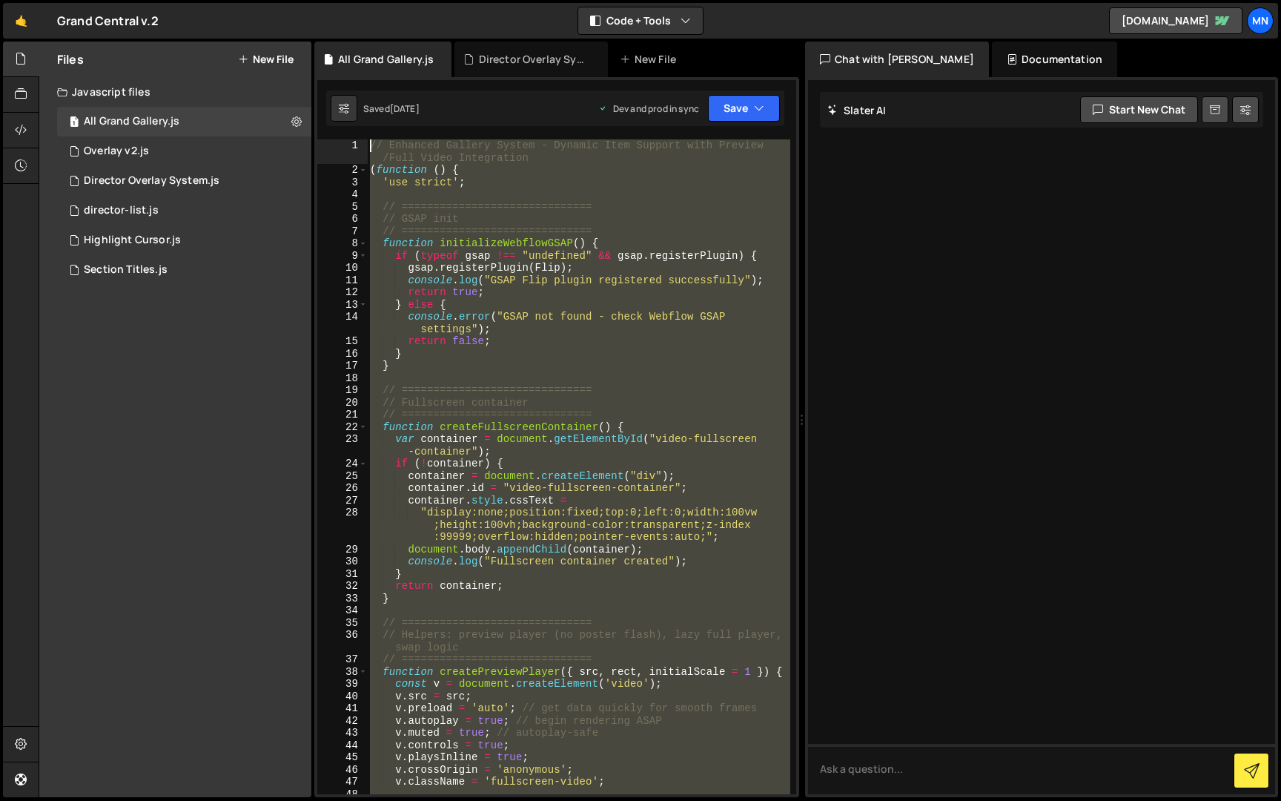
scroll to position [0, 0]
drag, startPoint x: 377, startPoint y: 732, endPoint x: 274, endPoint y: -27, distance: 766.1
click at [274, 0] on html "Projects [GEOGRAPHIC_DATA] Blog [GEOGRAPHIC_DATA] Projects Your Teams Invite te…" at bounding box center [640, 400] width 1281 height 801
type textarea "// Enhanced Gallery System - Dynamic Item Support with Preview/Full Video Integ…"
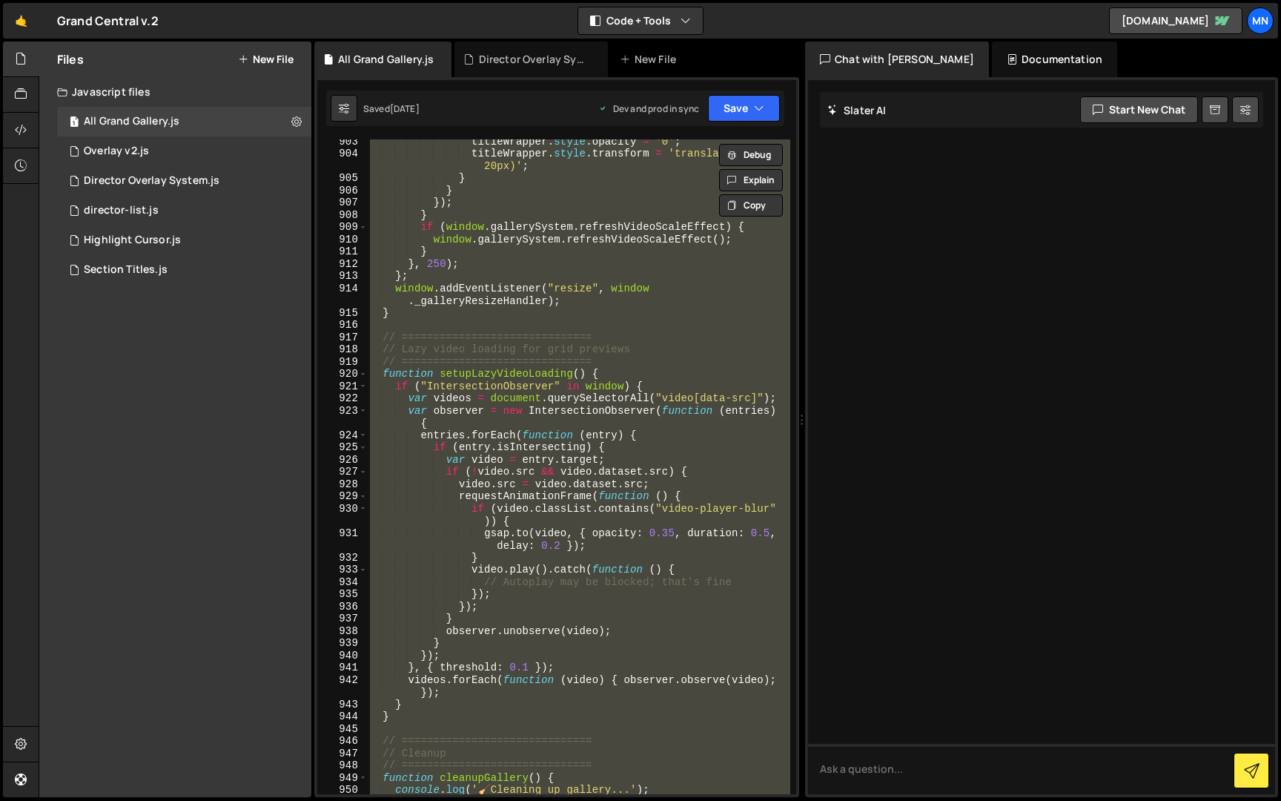
scroll to position [12527, 0]
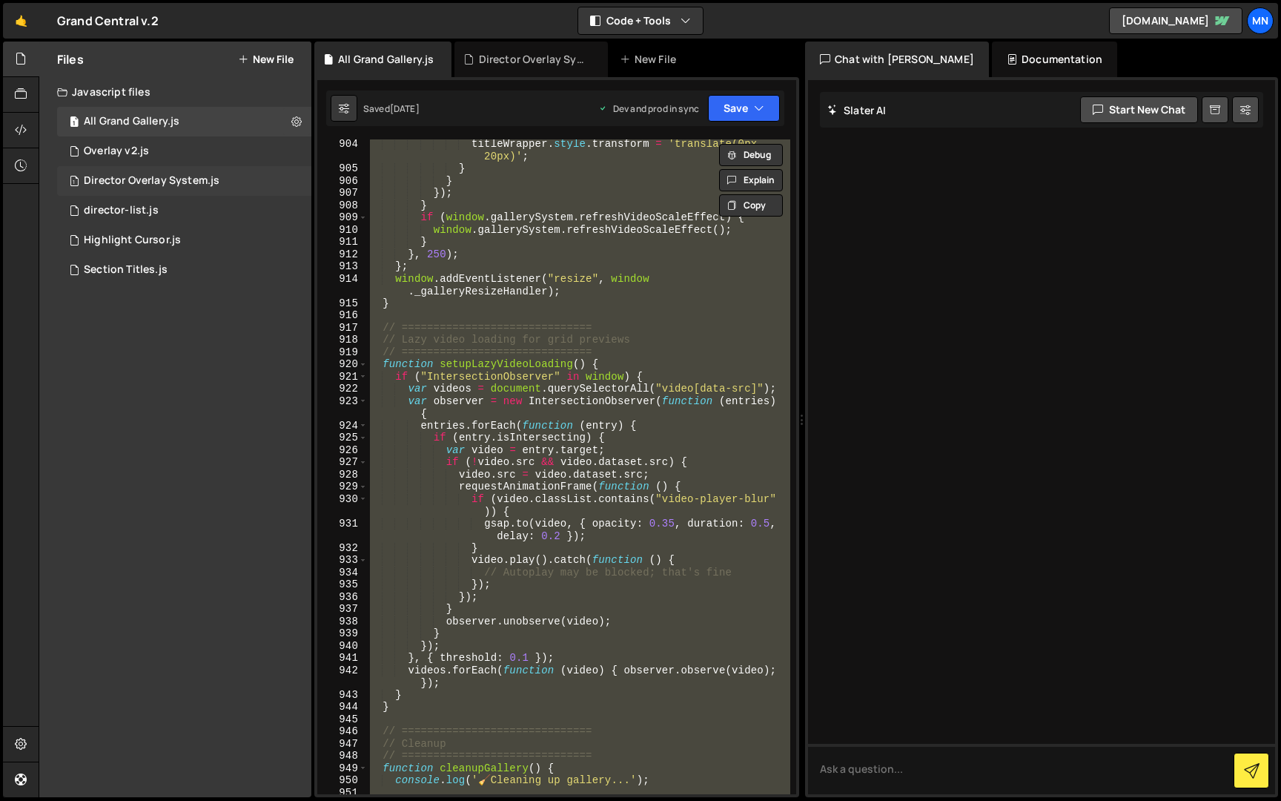
click at [174, 186] on div "Director Overlay System.js" at bounding box center [152, 180] width 136 height 13
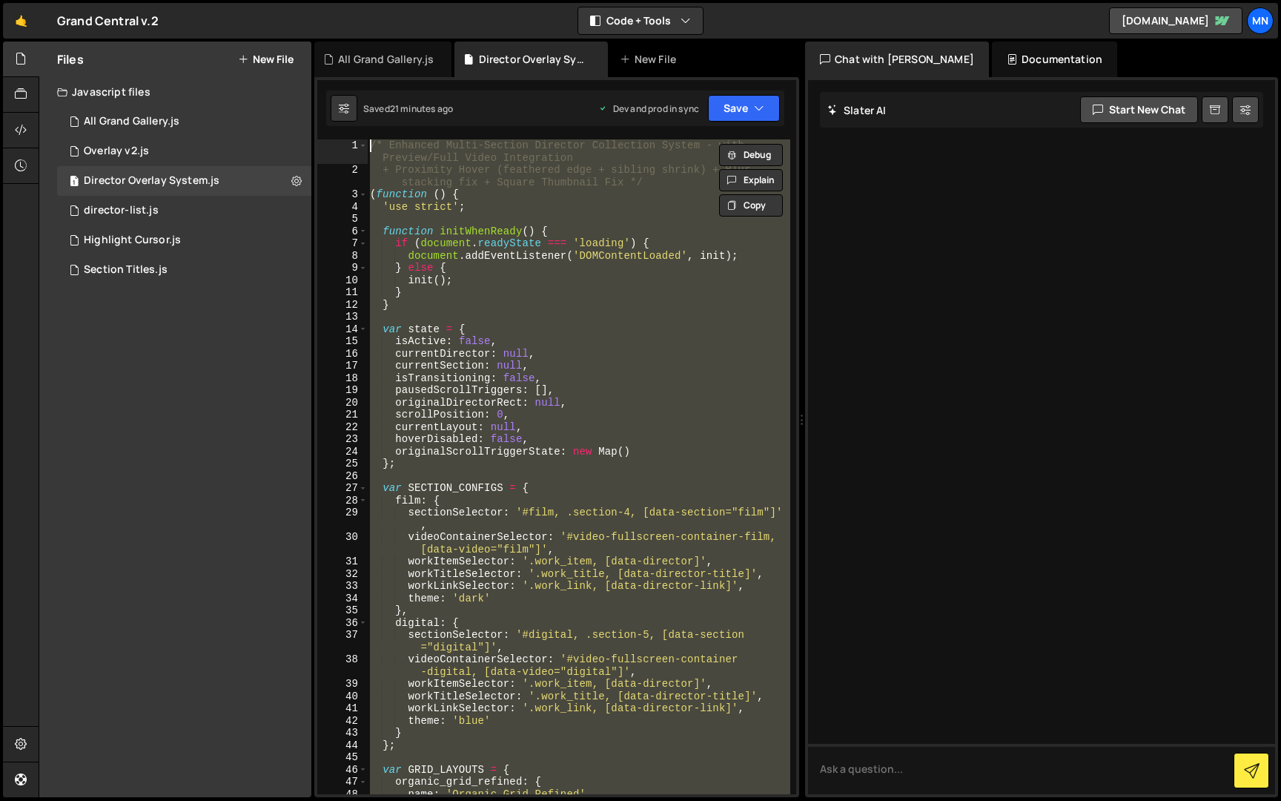
paste textarea
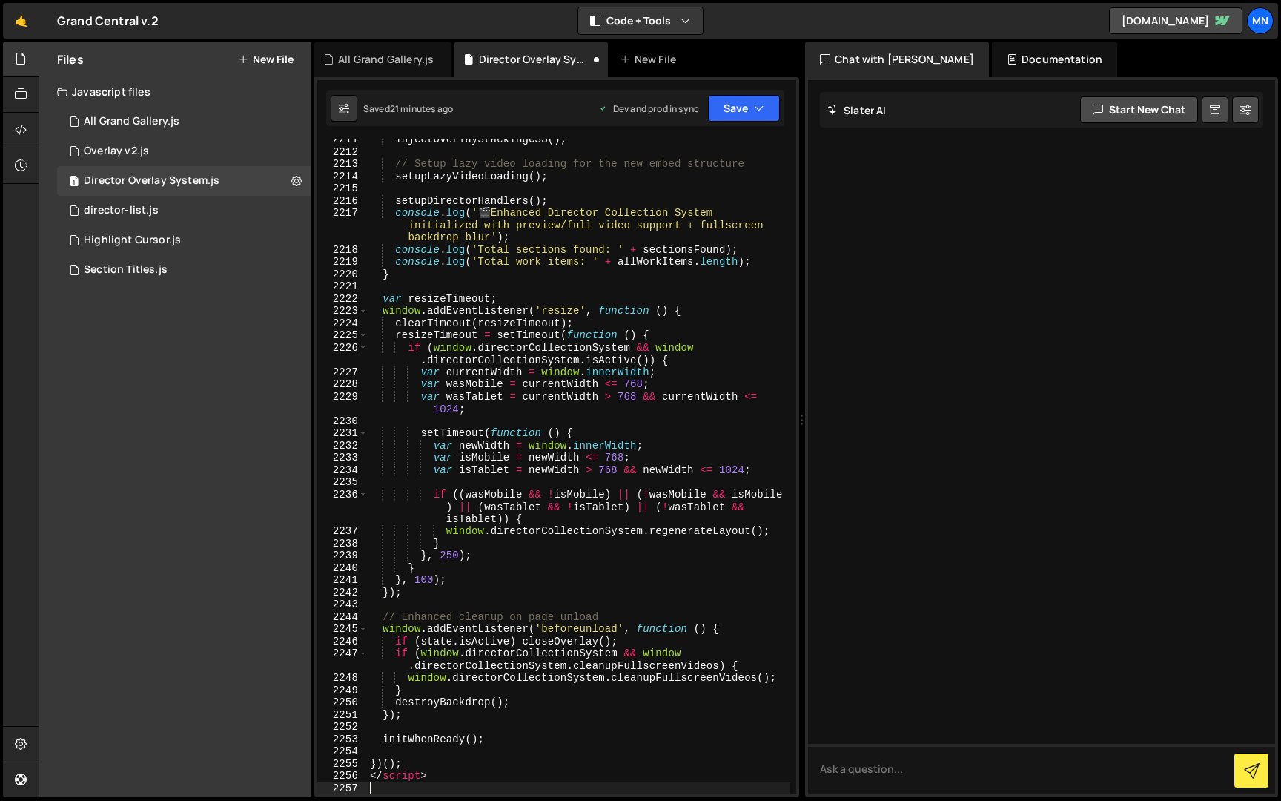
scroll to position [23637, 0]
drag, startPoint x: 449, startPoint y: 778, endPoint x: 314, endPoint y: 772, distance: 135.8
click at [314, 772] on div "1 Type cmd + s to save your Javascript file. הההההההההההההההההההההההההההההההההה…" at bounding box center [556, 437] width 485 height 720
type textarea "</script>"
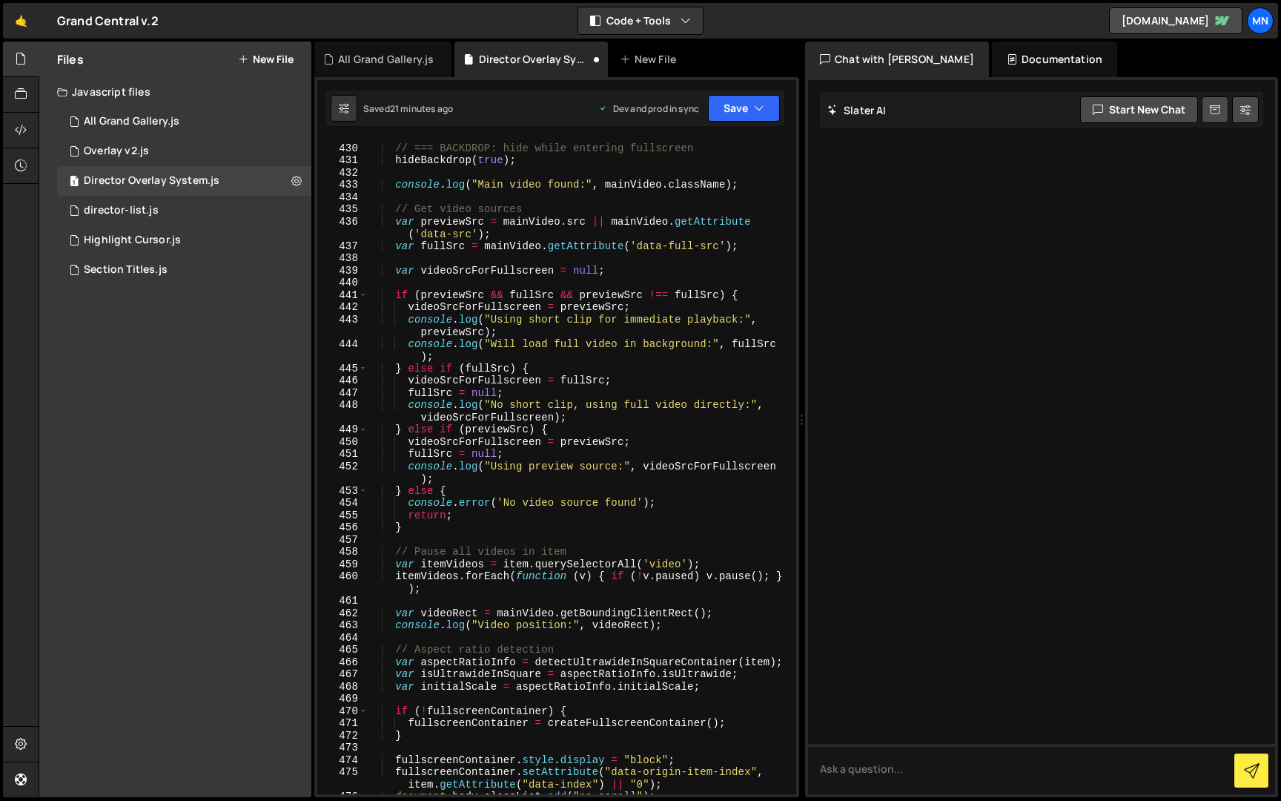
scroll to position [0, 0]
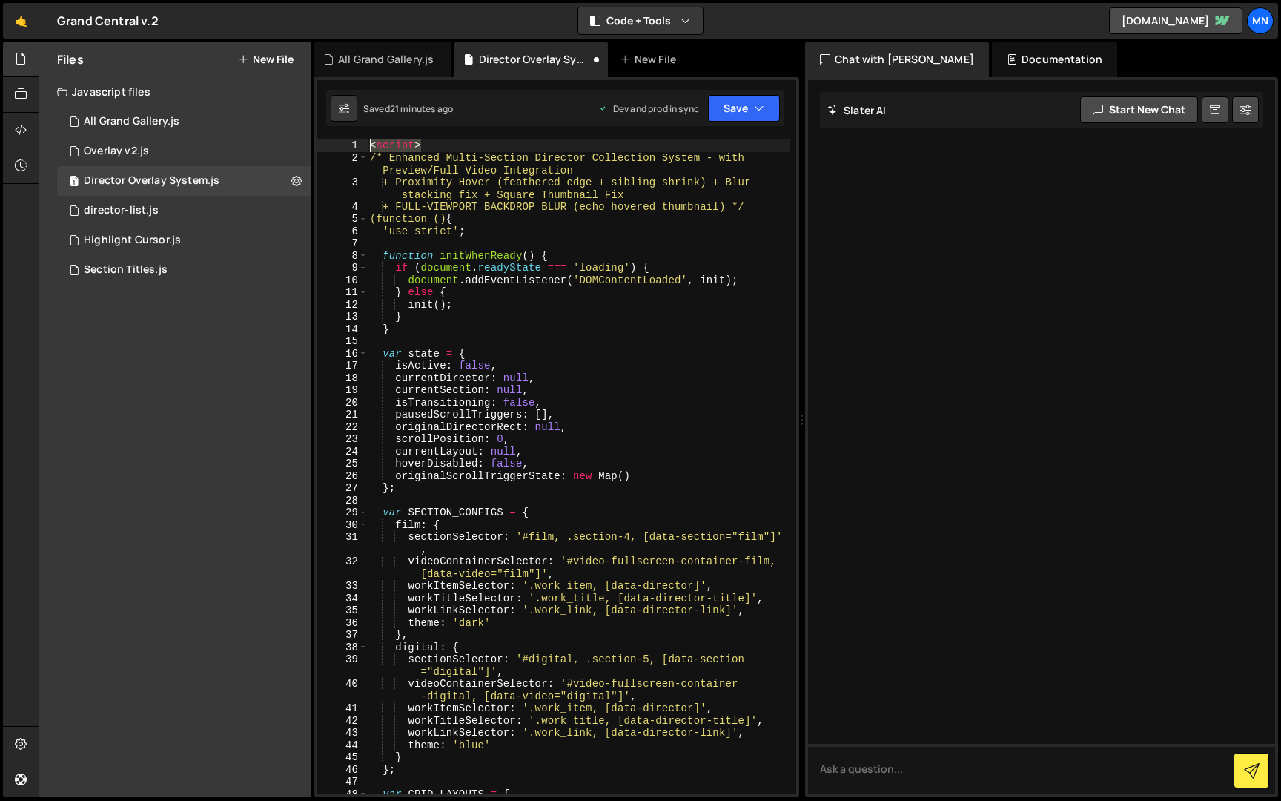
drag, startPoint x: 445, startPoint y: 150, endPoint x: 320, endPoint y: 142, distance: 124.8
click at [320, 142] on div "})(); 1 2 3 4 5 6 7 8 9 10 11 12 13 14 15 16 17 18 19 20 21 22 23 24 25 26 27 2…" at bounding box center [556, 466] width 479 height 655
type textarea "<script>"
type textarea "/* Enhanced Multi-Section Director Collection System - with Preview/Full Video …"
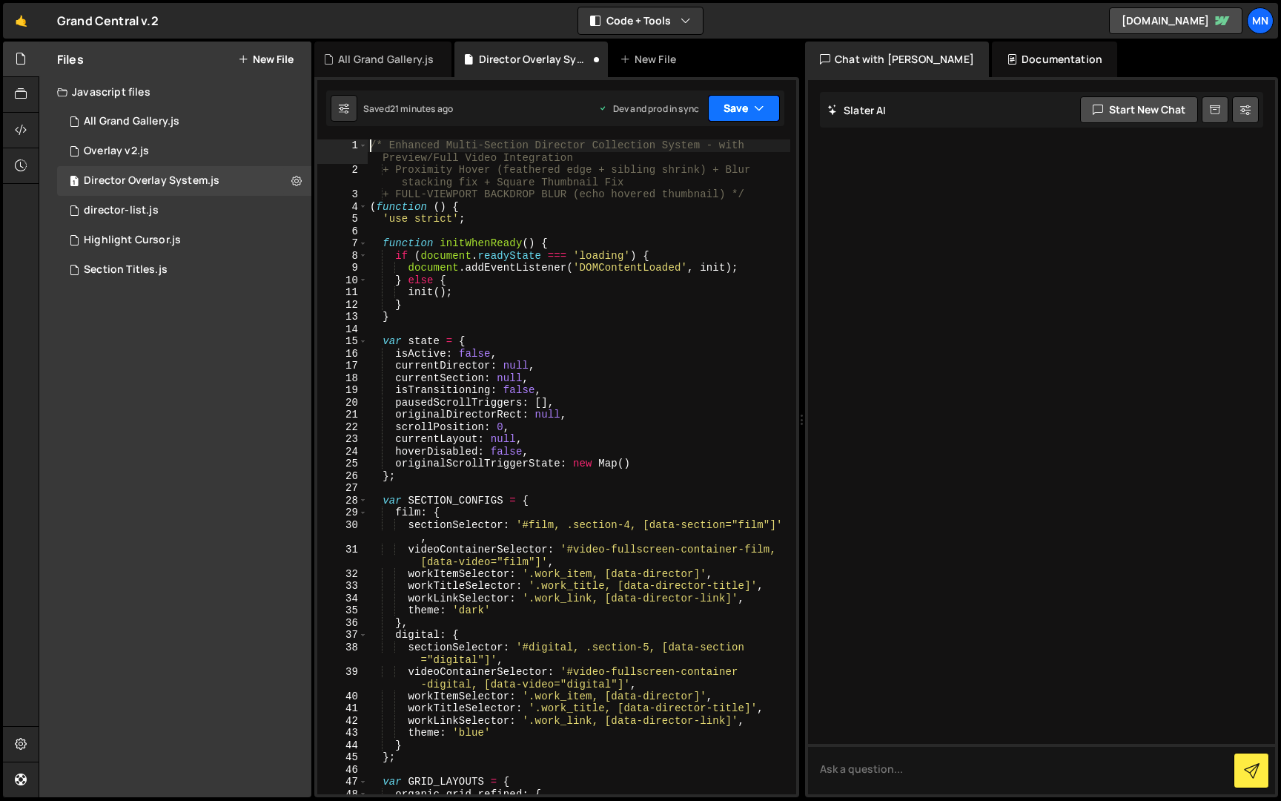
click at [745, 113] on button "Save" at bounding box center [744, 108] width 72 height 27
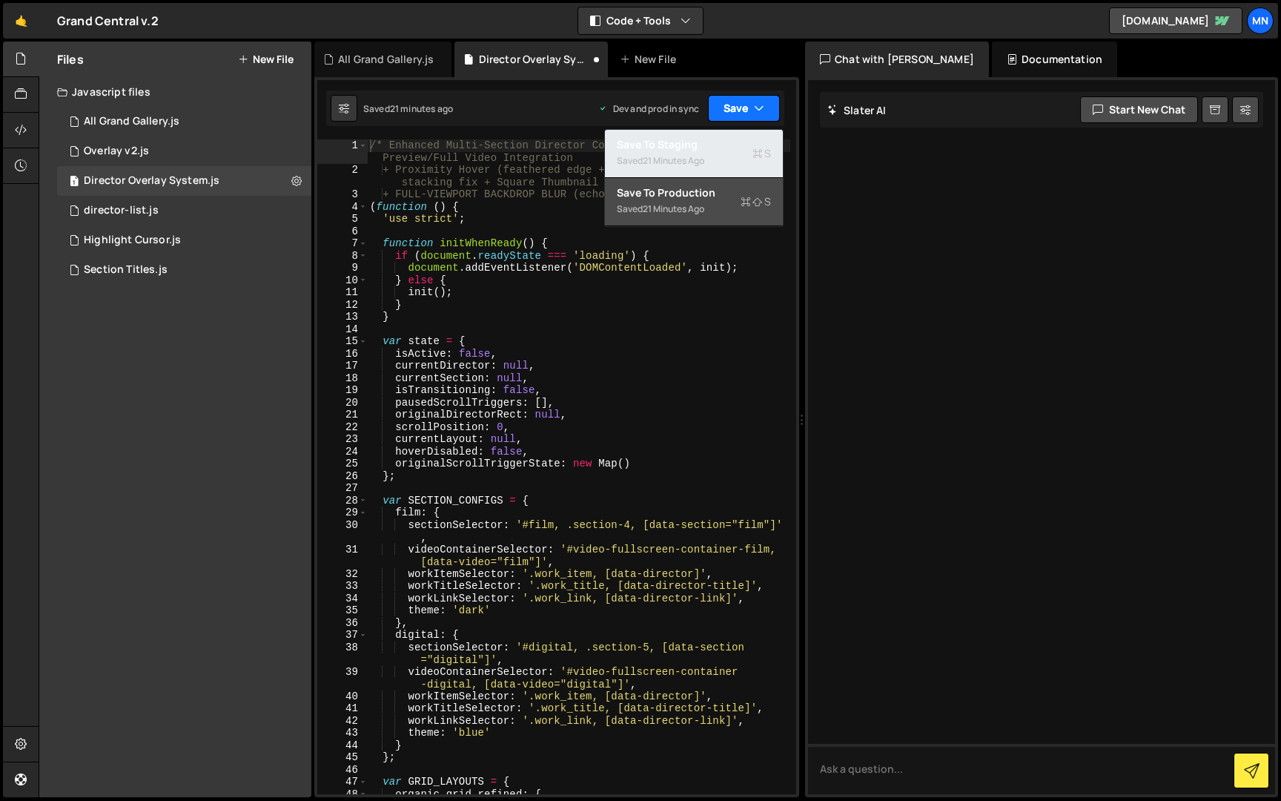
drag, startPoint x: 705, startPoint y: 150, endPoint x: 741, endPoint y: 116, distance: 49.3
click at [706, 150] on div "Save to Staging S" at bounding box center [694, 144] width 154 height 15
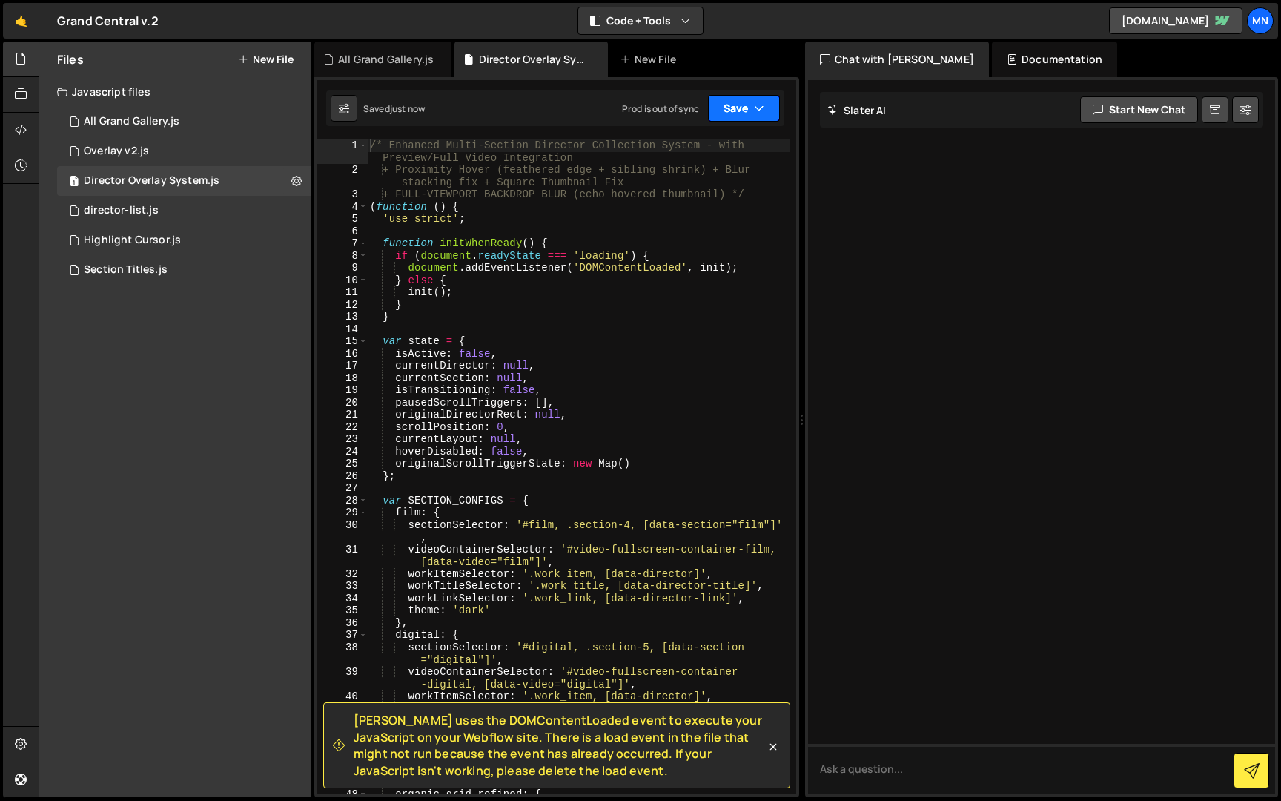
click at [741, 113] on button "Save" at bounding box center [744, 108] width 72 height 27
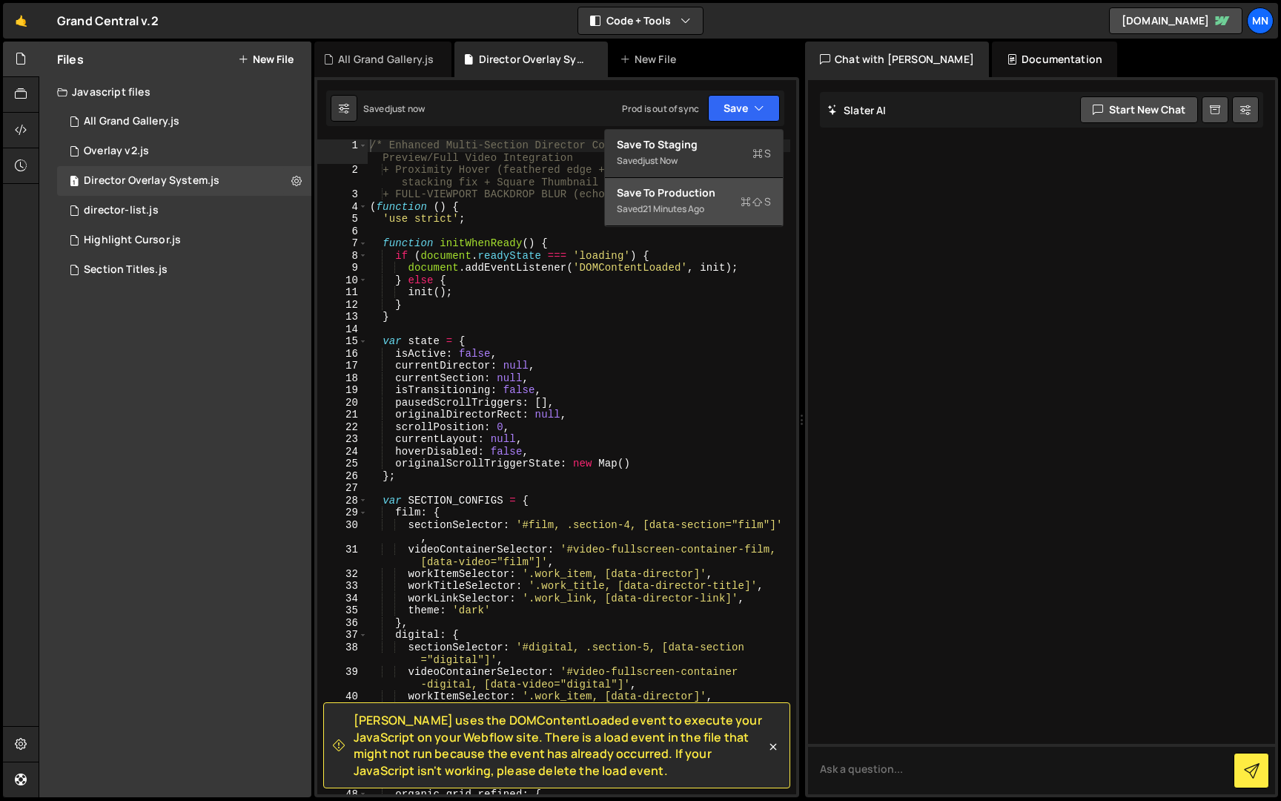
click at [704, 210] on div "21 minutes ago" at bounding box center [674, 208] width 62 height 13
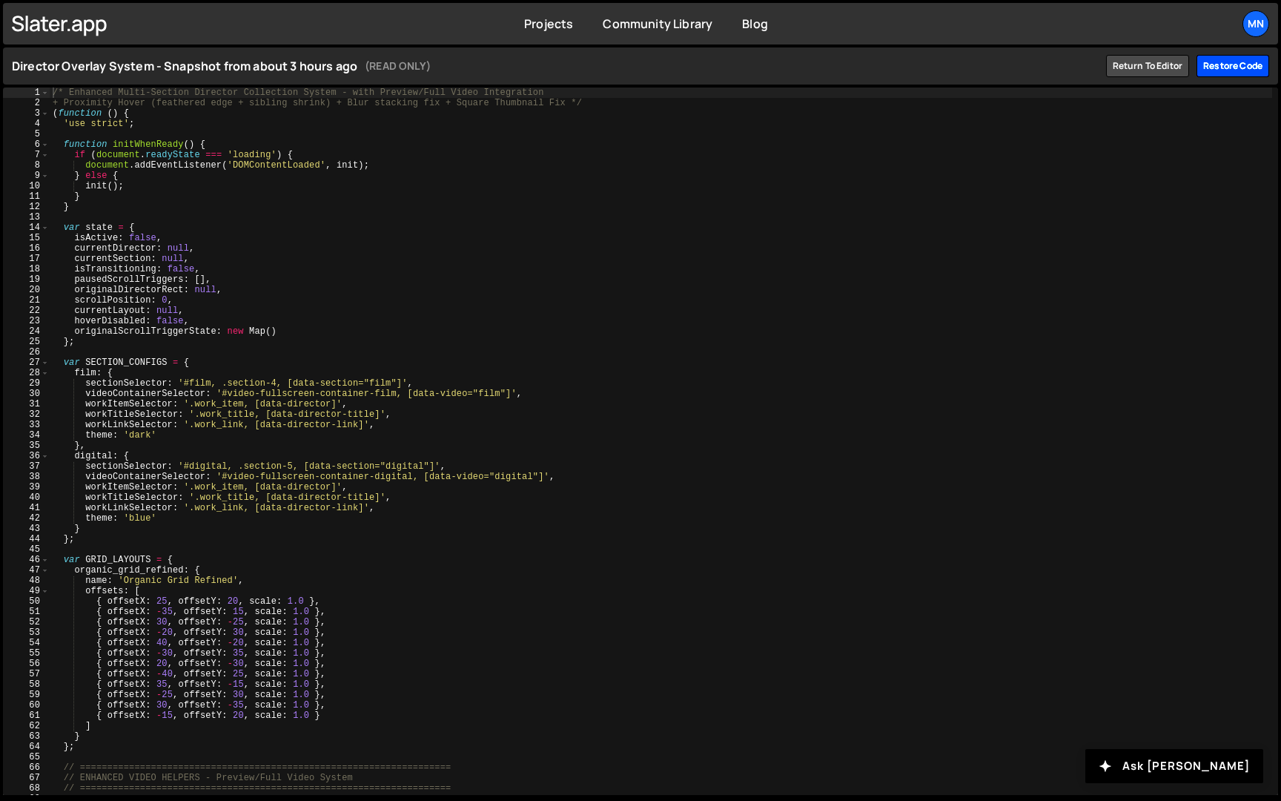
click at [1231, 71] on div "Restore code" at bounding box center [1232, 66] width 73 height 22
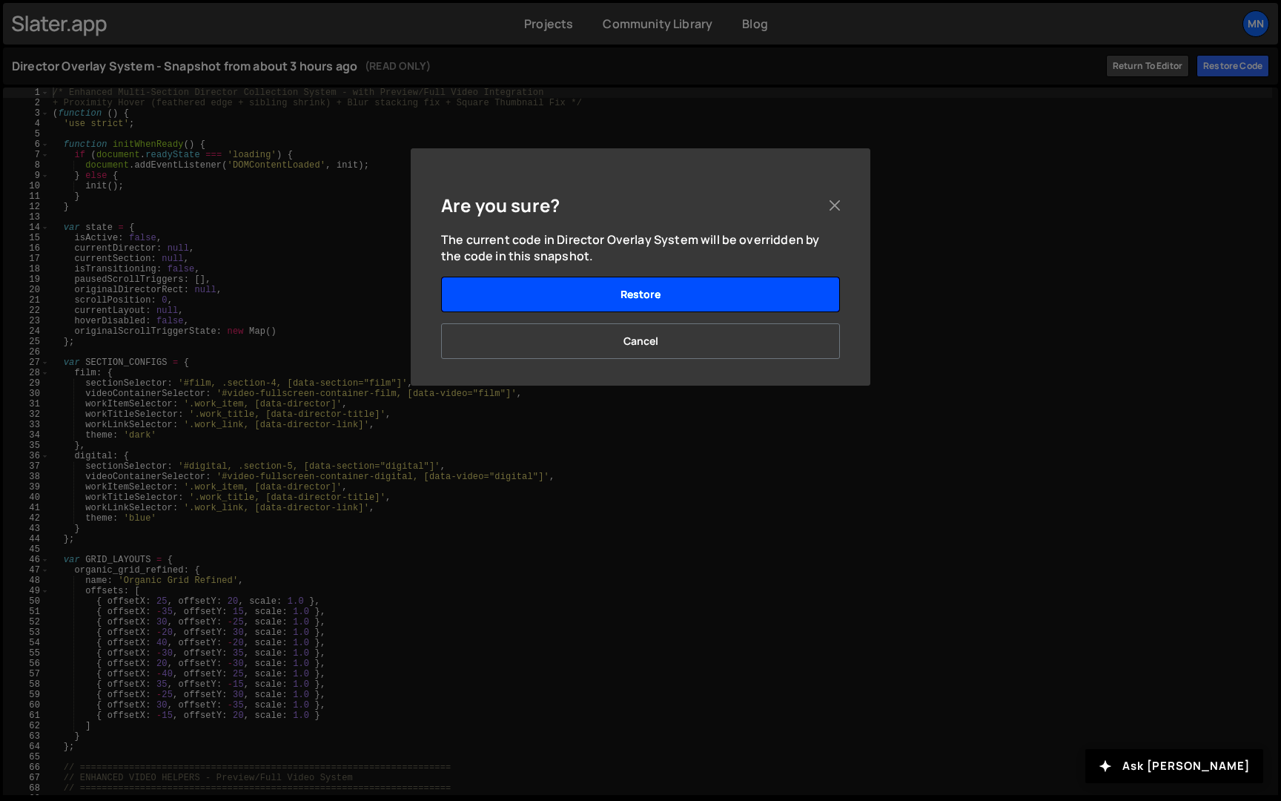
click at [739, 297] on button "Restore" at bounding box center [640, 295] width 399 height 36
